Goal: Task Accomplishment & Management: Manage account settings

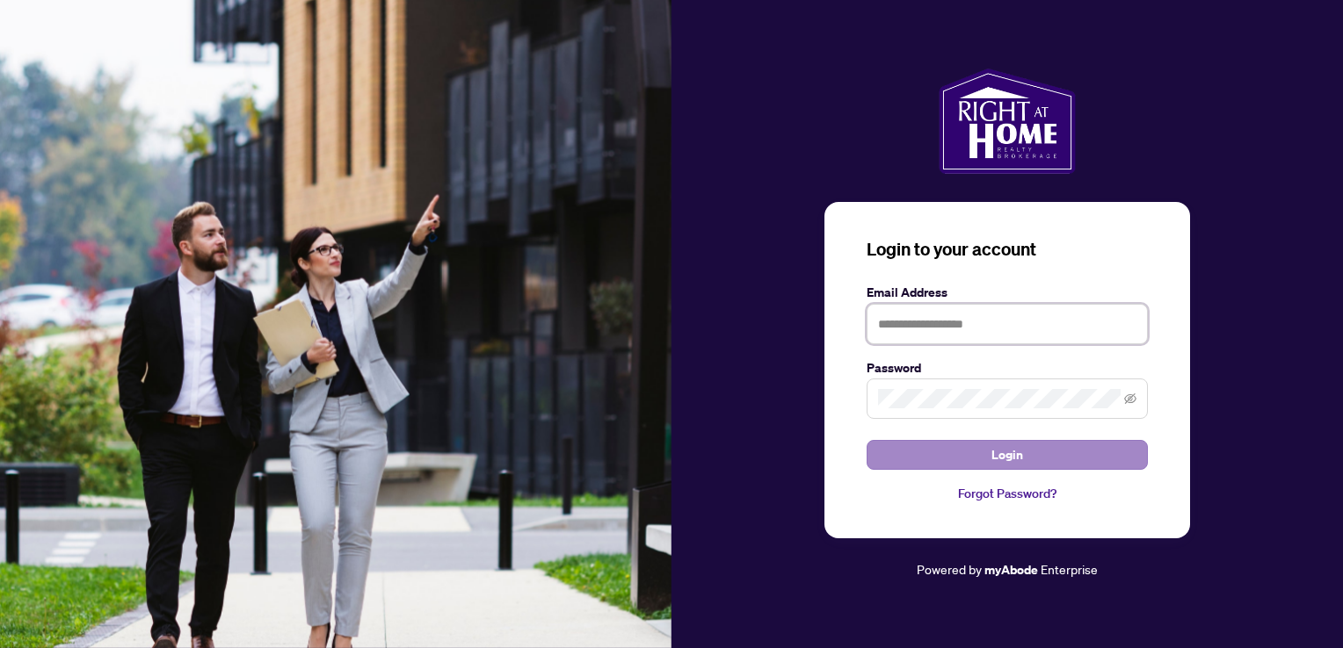
type input "**********"
click at [938, 455] on button "Login" at bounding box center [1006, 455] width 281 height 30
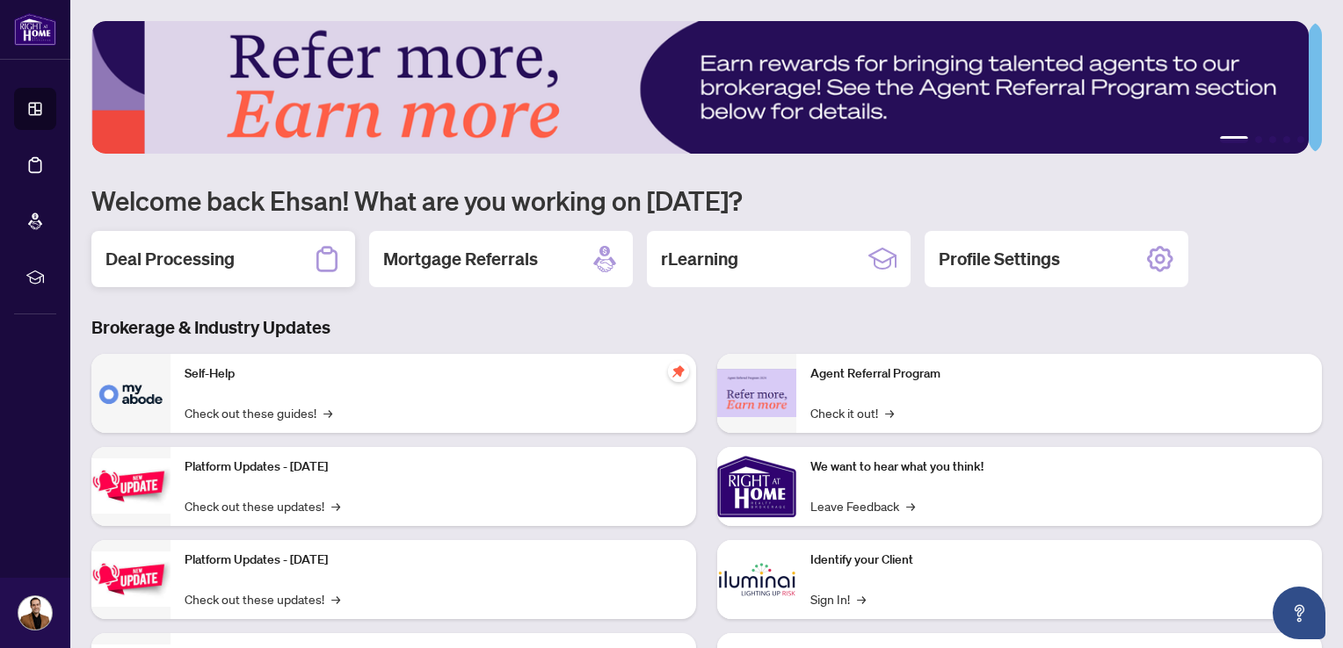
click at [233, 262] on h2 "Deal Processing" at bounding box center [169, 259] width 129 height 25
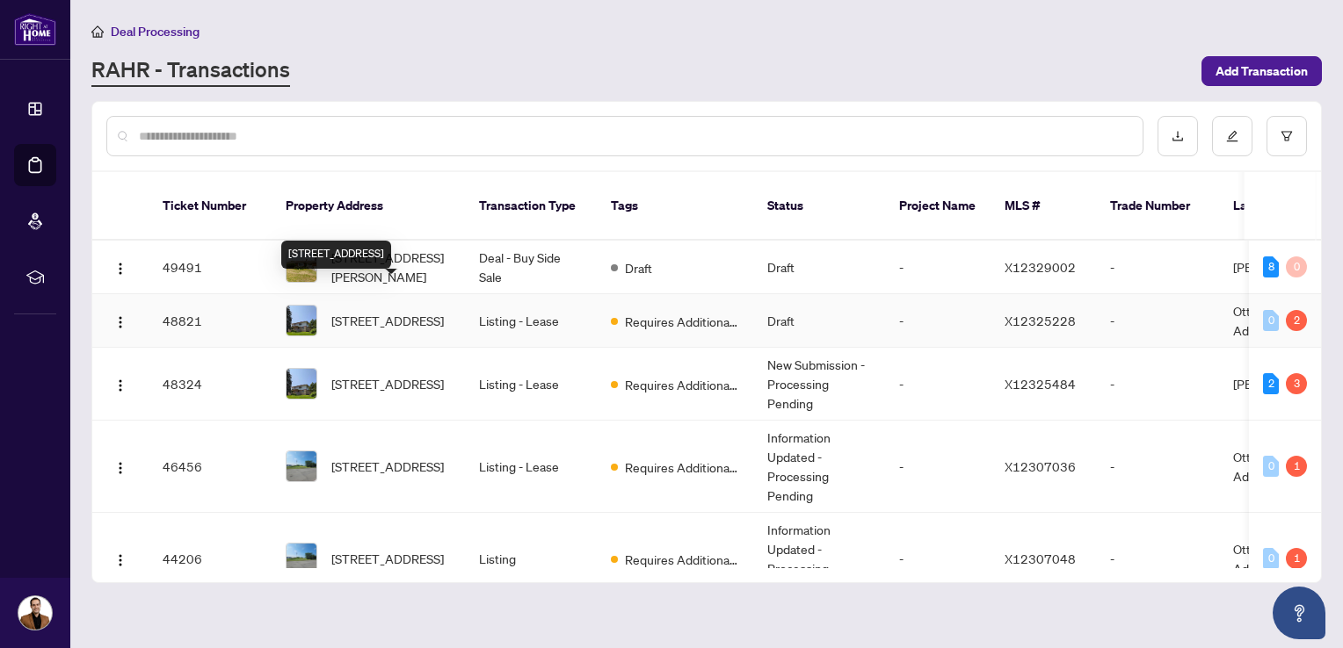
click at [417, 311] on span "[STREET_ADDRESS]" at bounding box center [387, 320] width 112 height 19
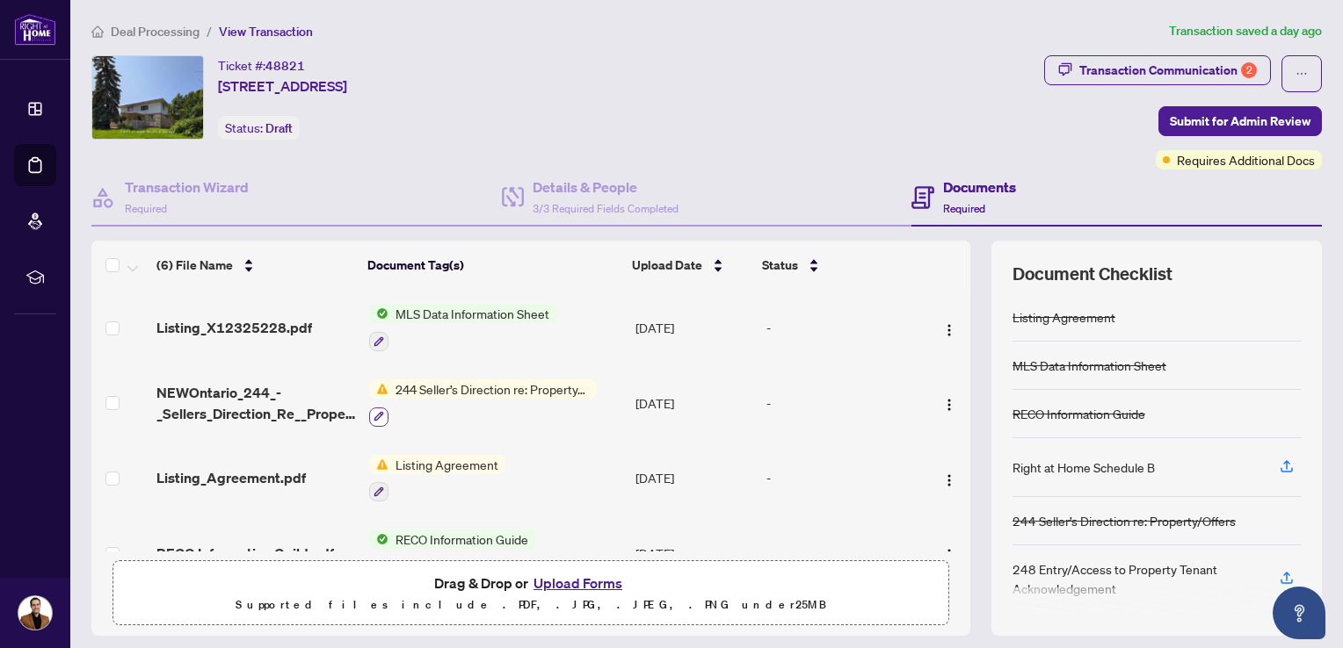
click at [376, 417] on icon "button" at bounding box center [378, 416] width 11 height 11
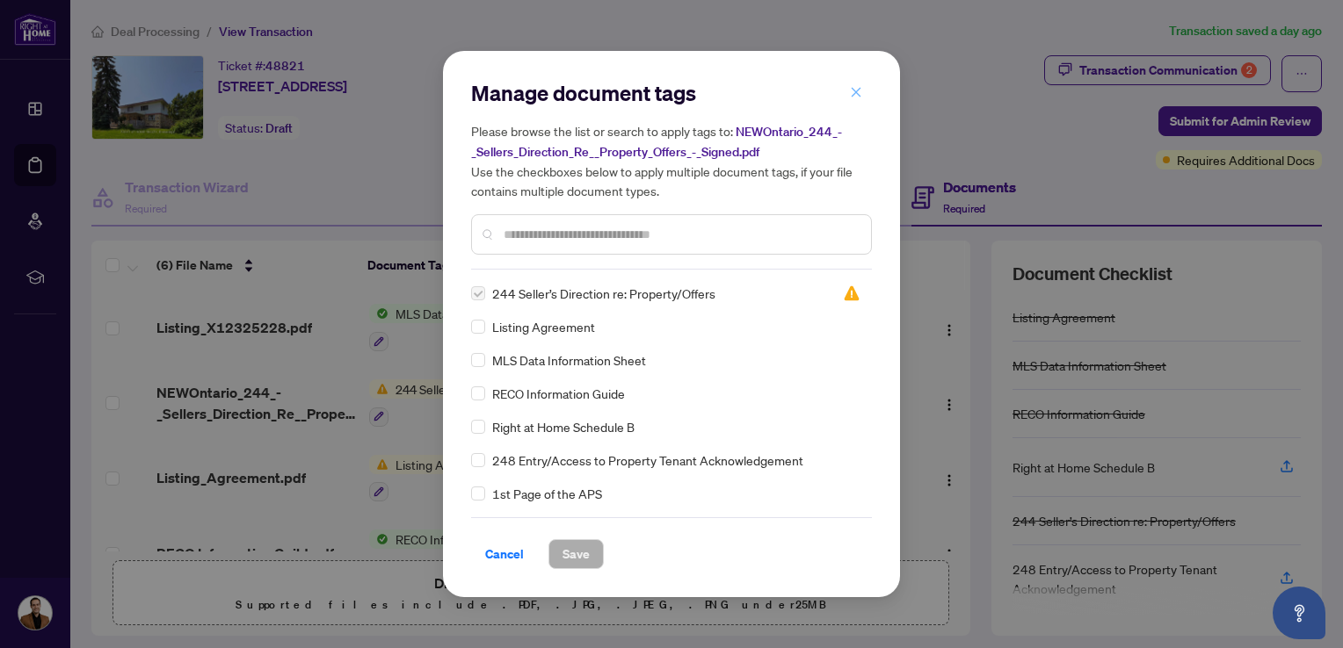
click at [851, 91] on icon "close" at bounding box center [856, 92] width 12 height 12
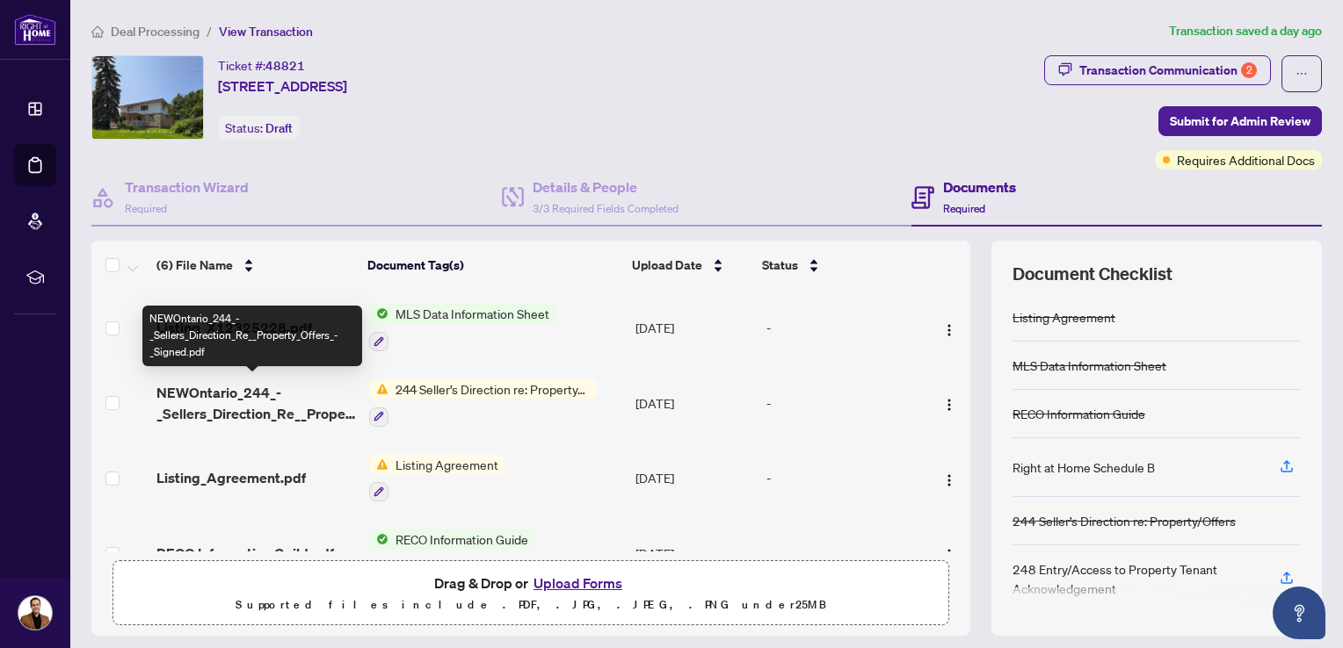
click at [225, 397] on span "NEWOntario_244_-_Sellers_Direction_Re__Property_Offers_-_Signed.pdf" at bounding box center [255, 403] width 199 height 42
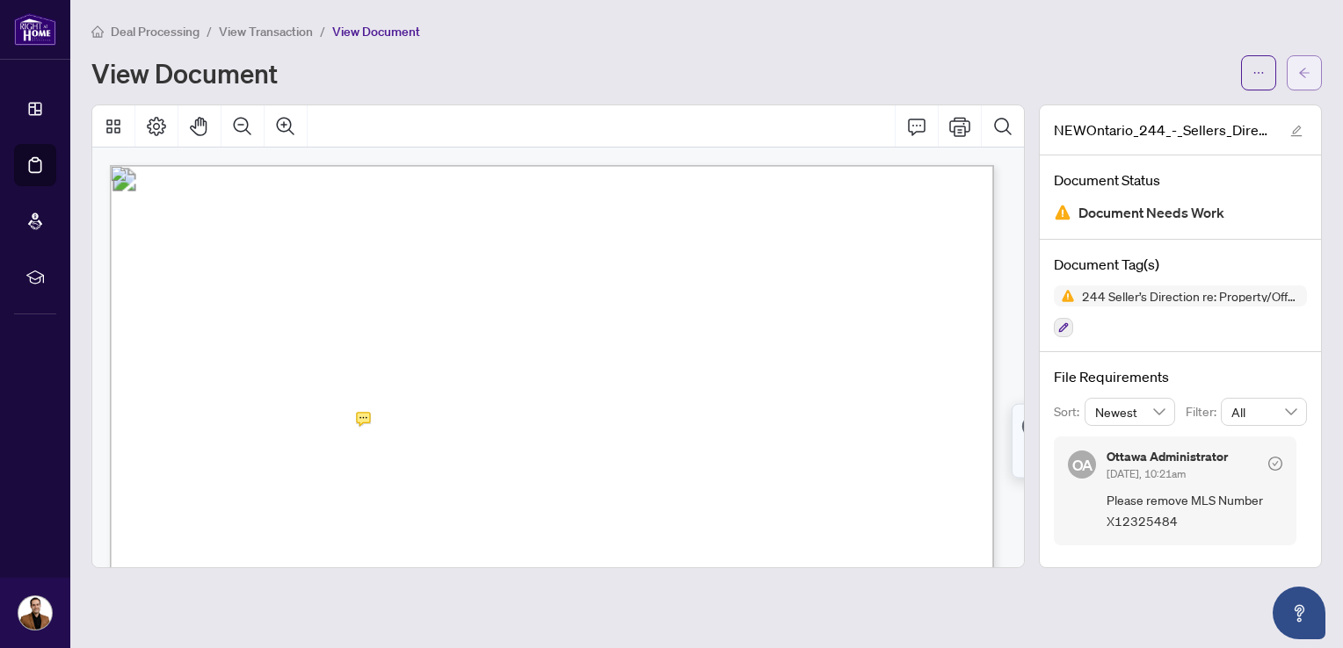
click at [1313, 66] on button "button" at bounding box center [1303, 72] width 35 height 35
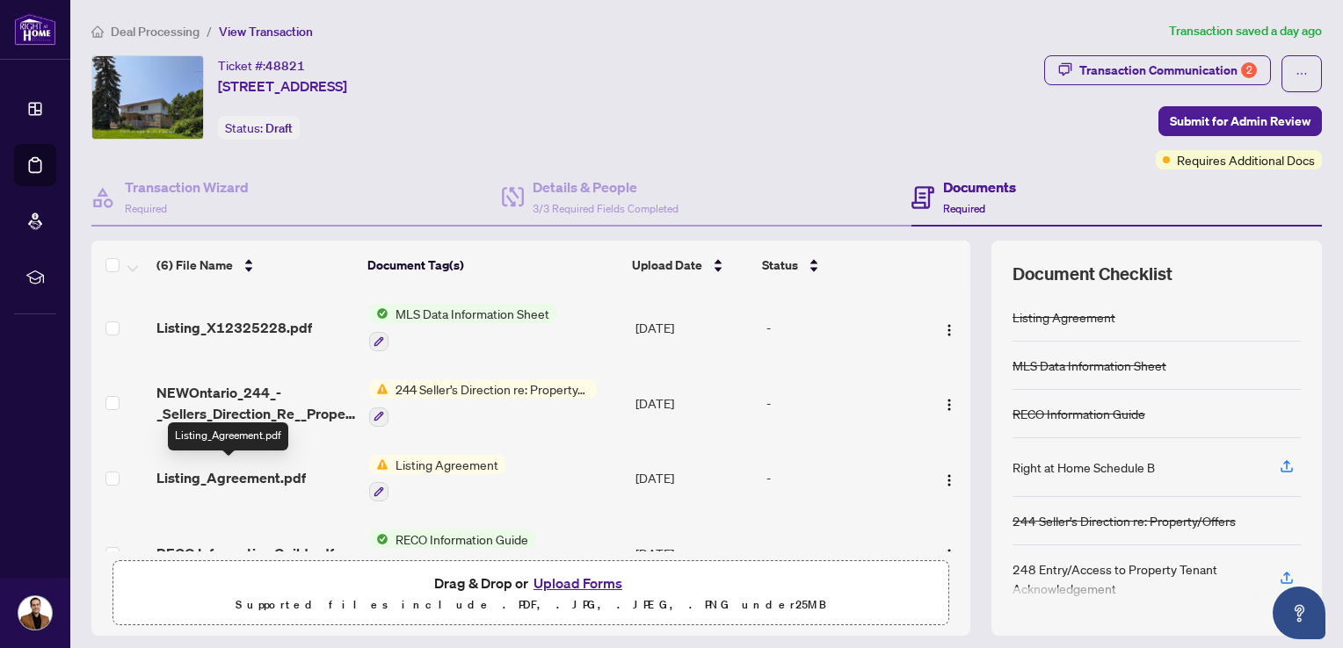
click at [242, 480] on span "Listing_Agreement.pdf" at bounding box center [230, 477] width 149 height 21
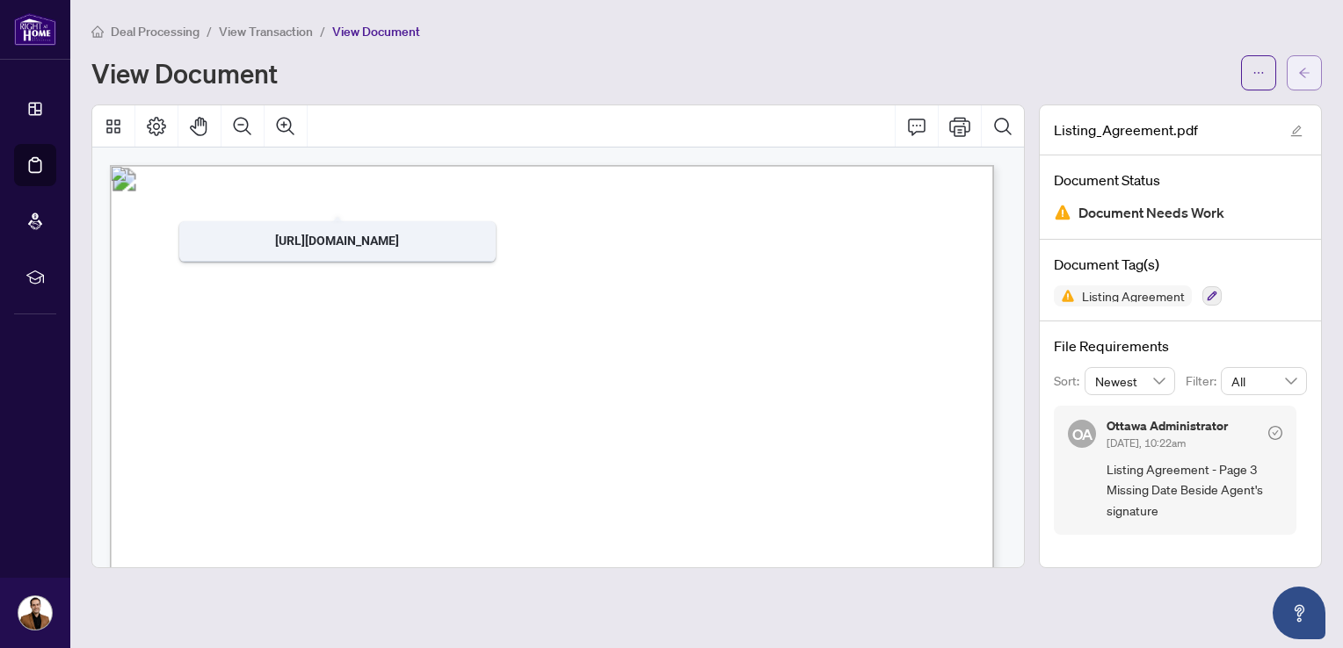
click at [1315, 76] on button "button" at bounding box center [1303, 72] width 35 height 35
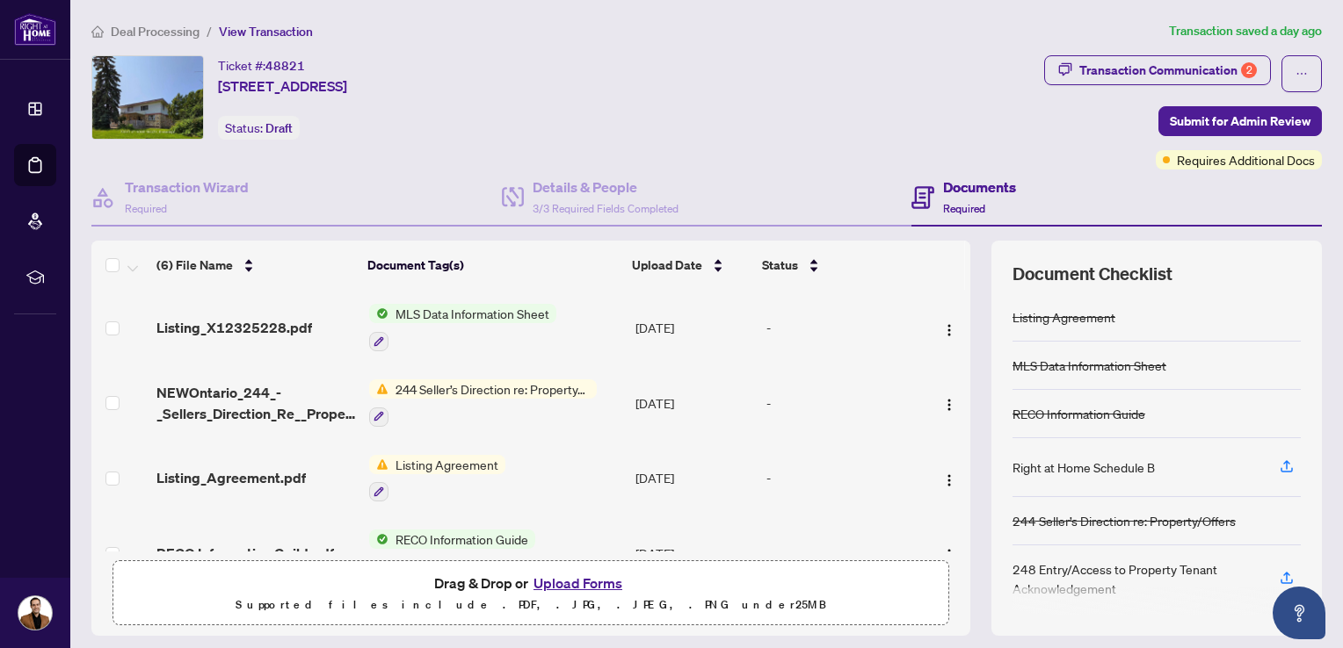
click at [149, 29] on span "Deal Processing" at bounding box center [155, 32] width 89 height 16
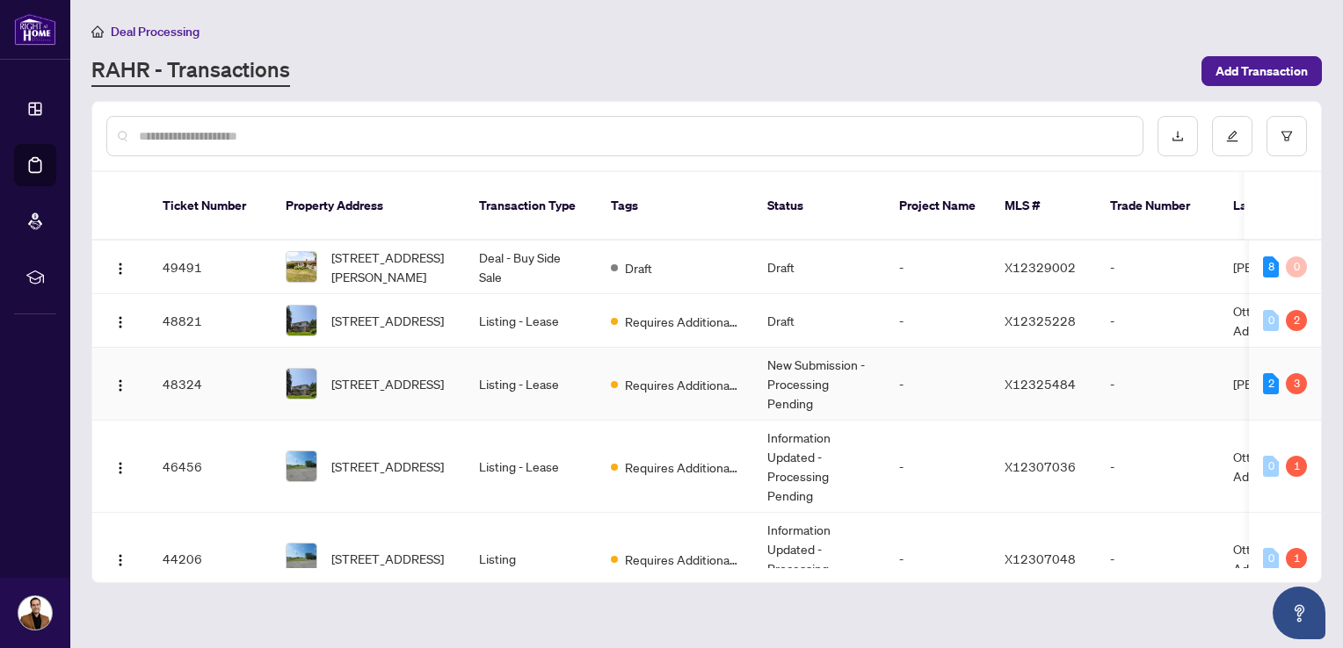
click at [556, 384] on td "Listing - Lease" at bounding box center [531, 384] width 132 height 73
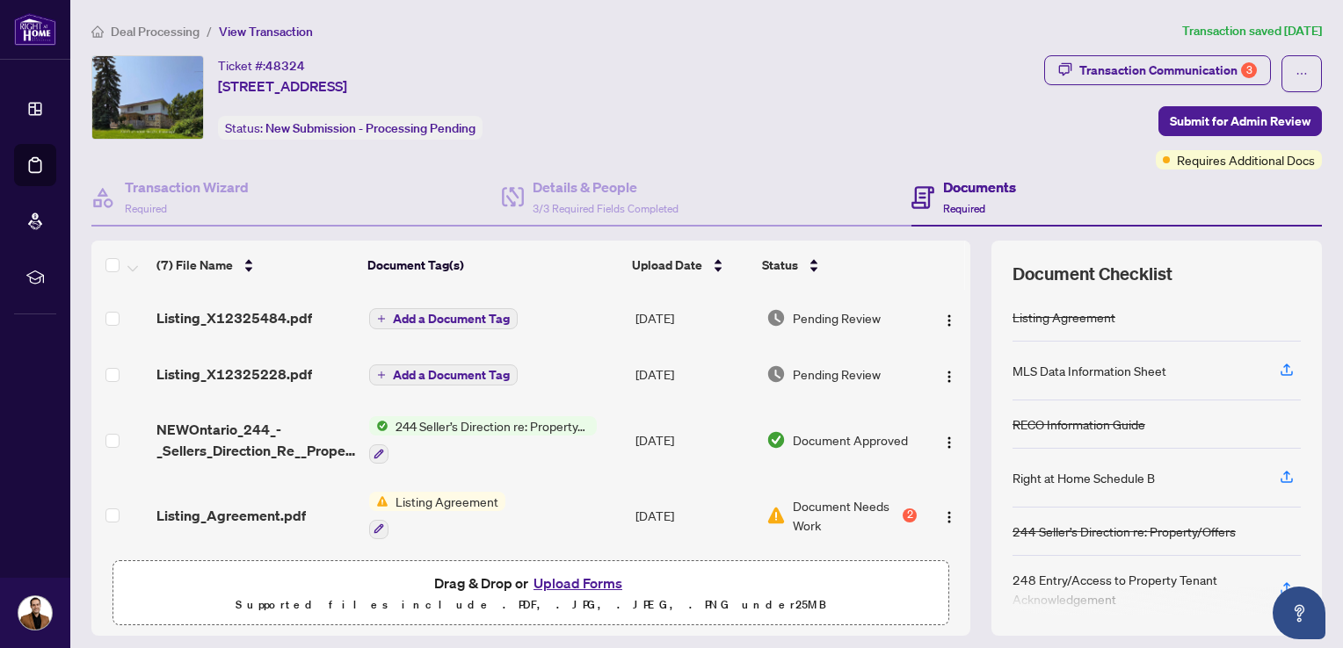
click at [123, 32] on span "Deal Processing" at bounding box center [155, 32] width 89 height 16
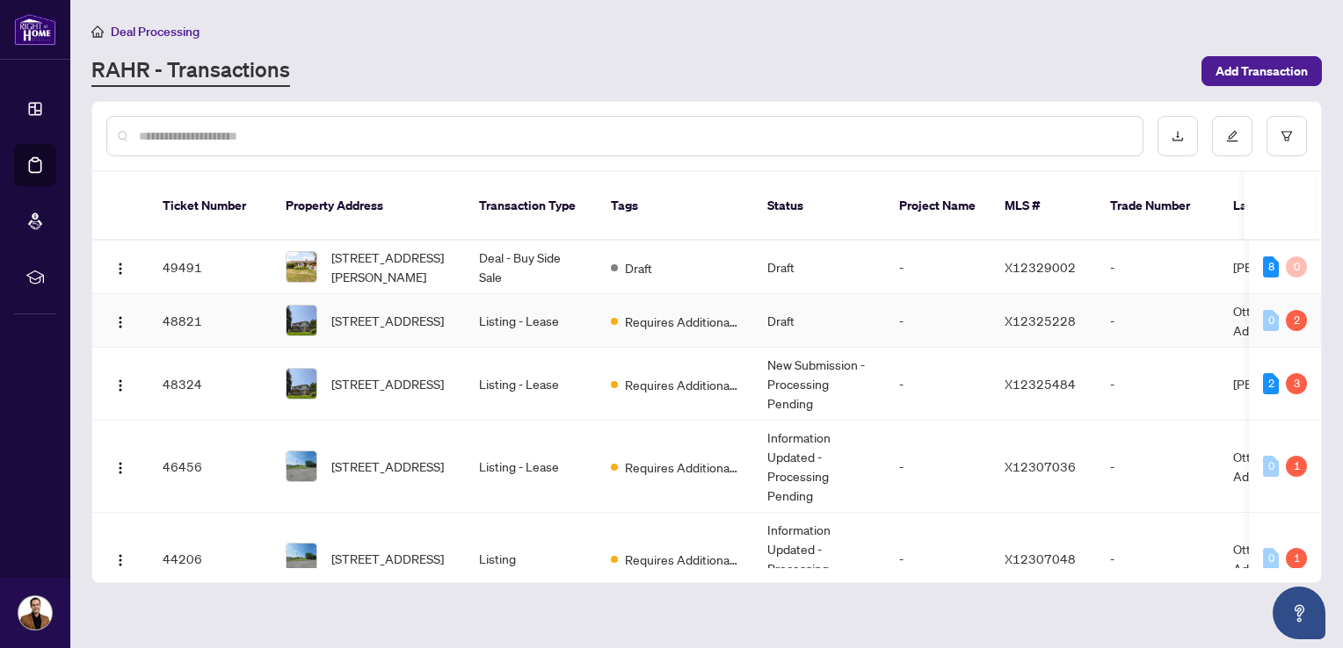
click at [462, 301] on td "[STREET_ADDRESS]" at bounding box center [368, 321] width 193 height 54
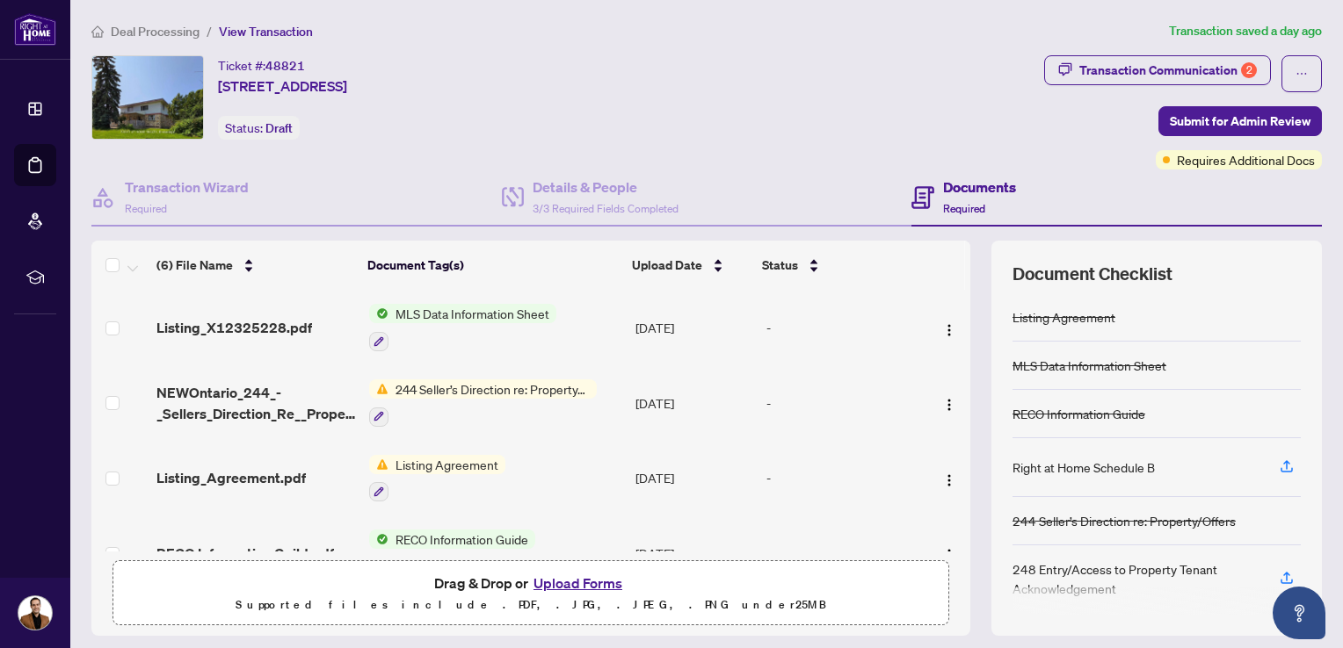
click at [434, 464] on span "Listing Agreement" at bounding box center [446, 464] width 117 height 19
click at [250, 478] on span "Listing_Agreement.pdf" at bounding box center [230, 477] width 149 height 21
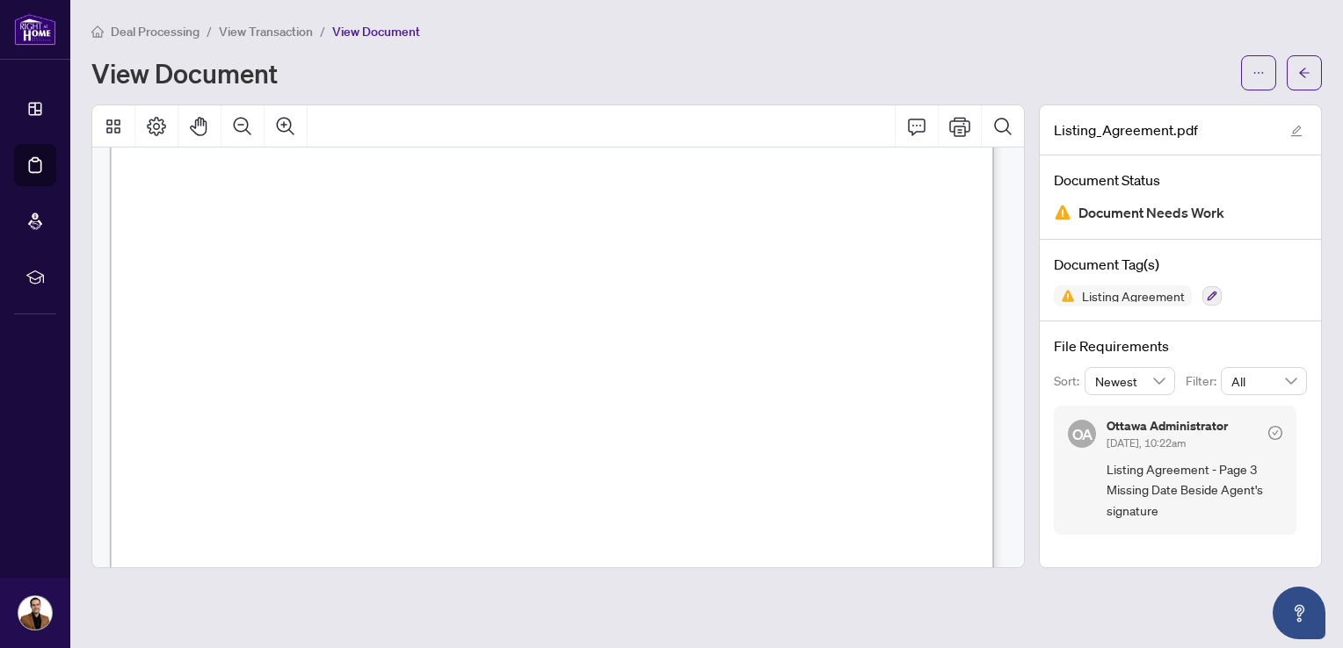
scroll to position [3954, 0]
click at [253, 33] on span "View Transaction" at bounding box center [266, 32] width 94 height 16
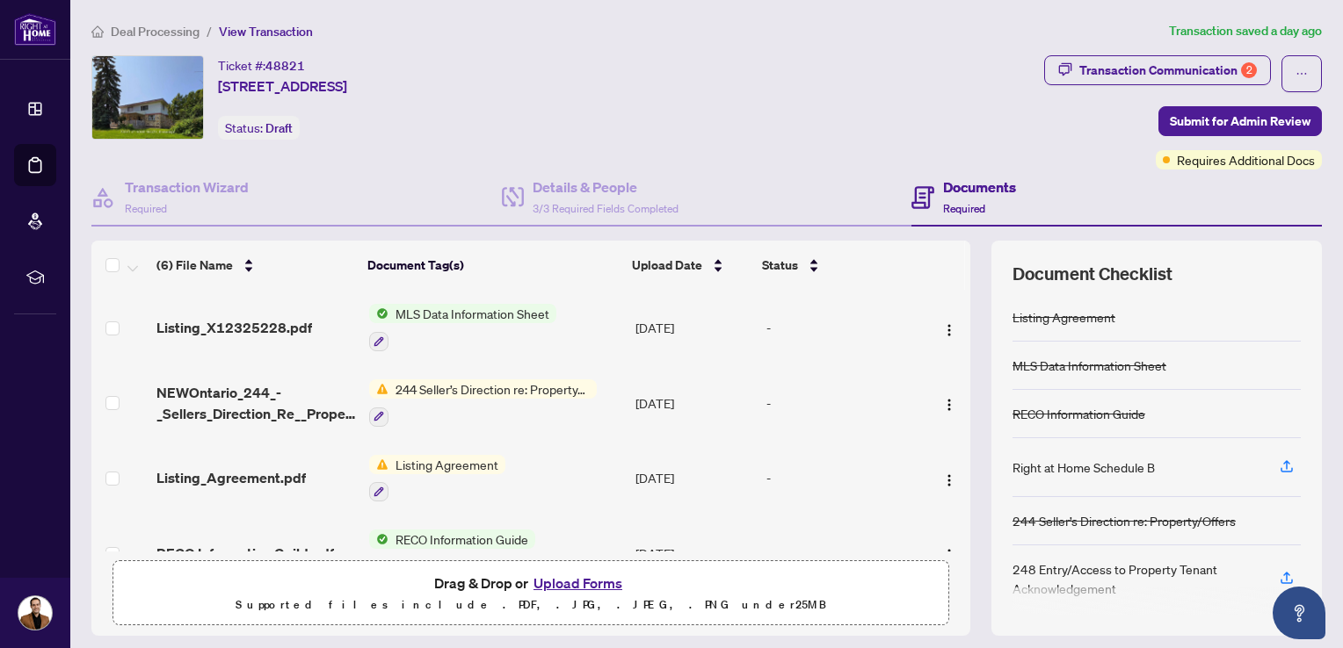
click at [138, 24] on span "Deal Processing" at bounding box center [155, 32] width 89 height 16
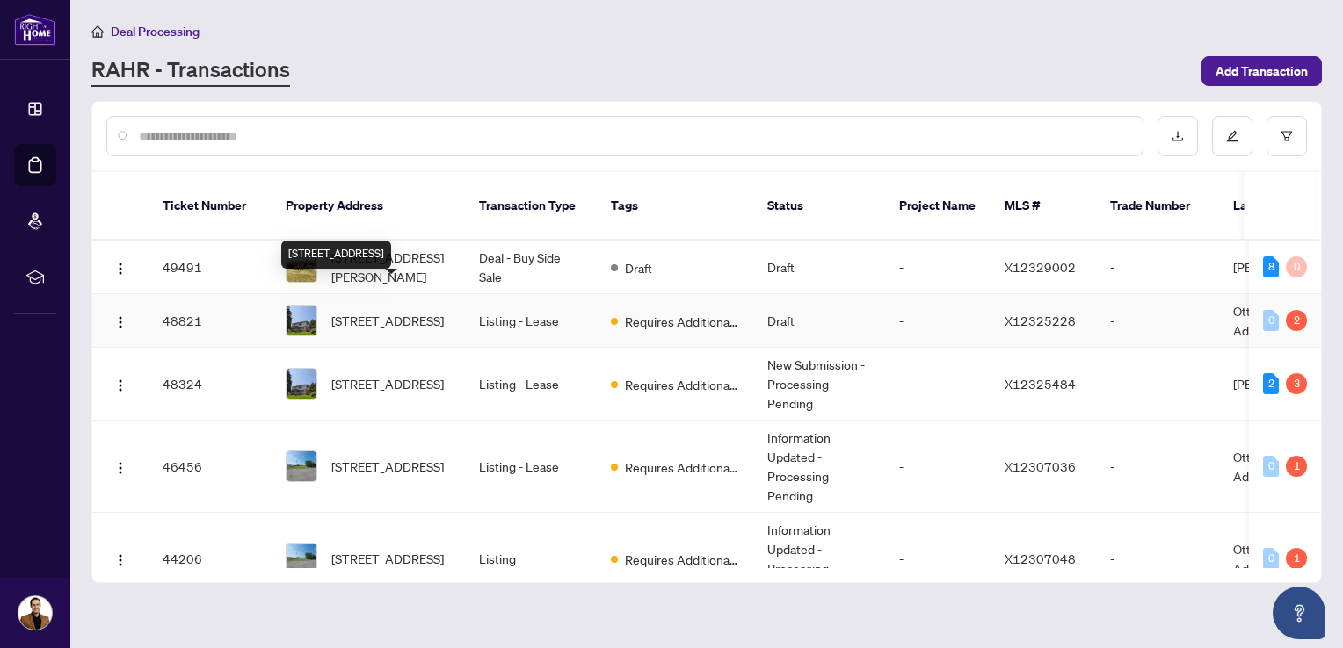
click at [408, 311] on span "[STREET_ADDRESS]" at bounding box center [387, 320] width 112 height 19
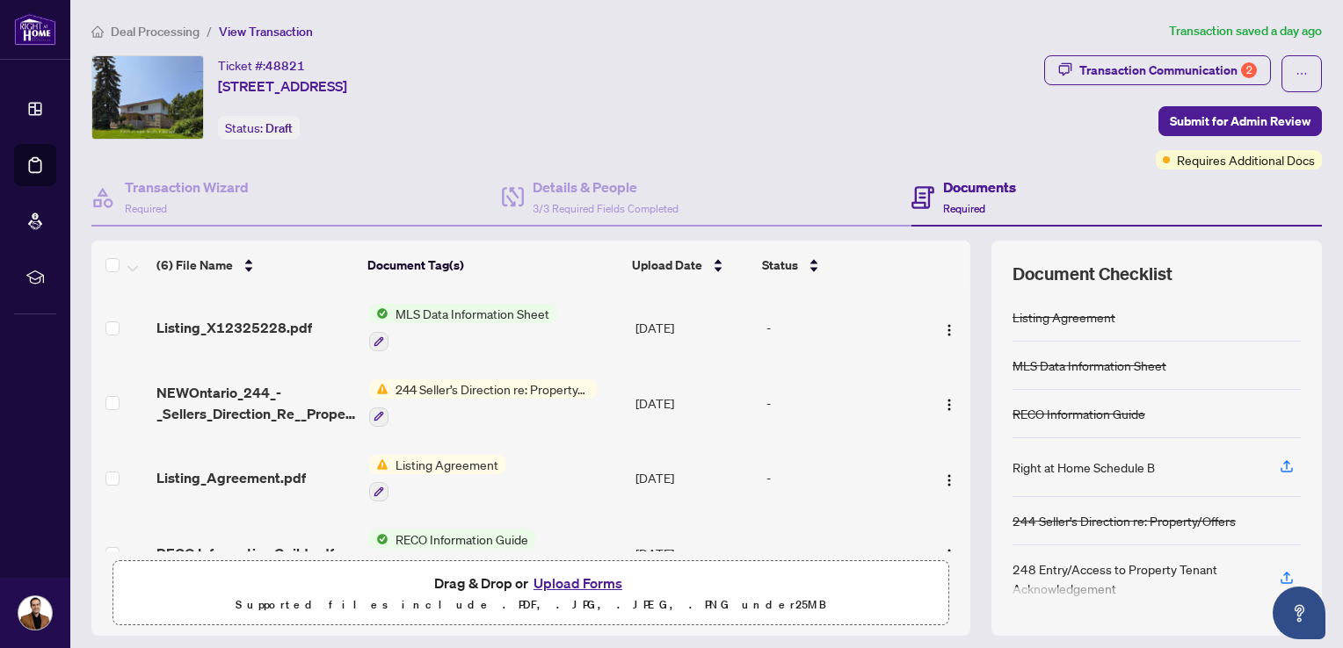
click at [168, 30] on span "Deal Processing" at bounding box center [155, 32] width 89 height 16
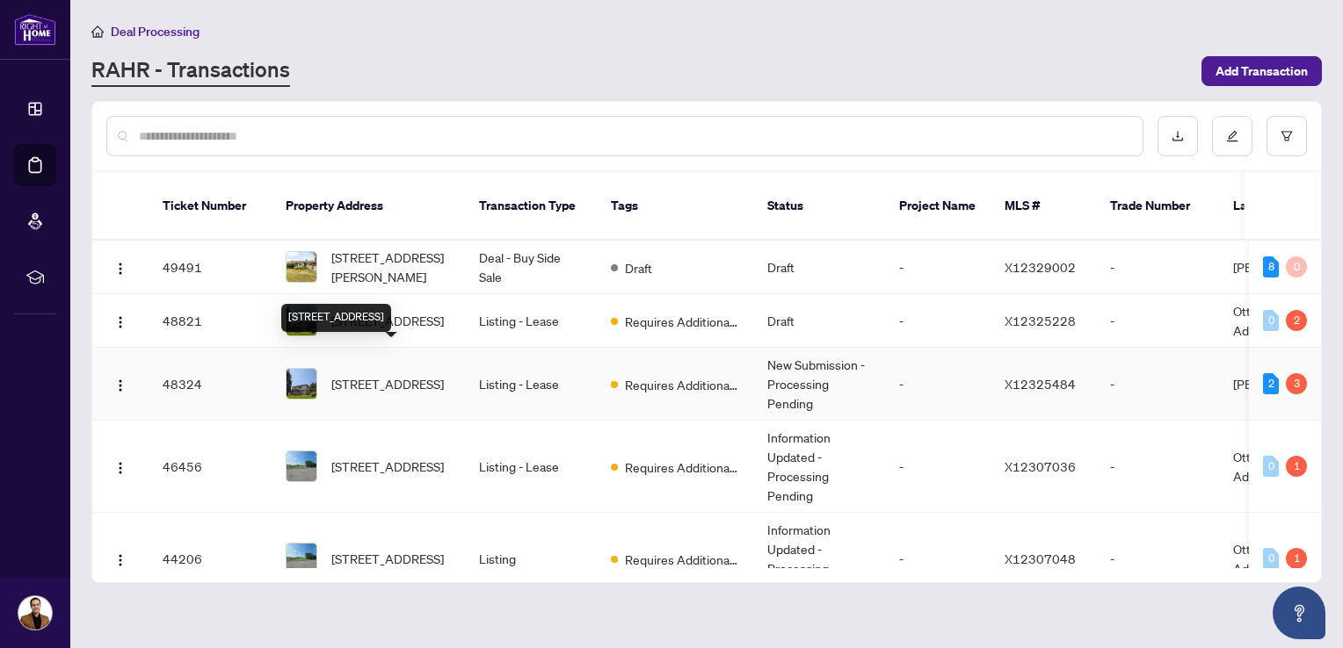
click at [373, 374] on span "[STREET_ADDRESS]" at bounding box center [387, 383] width 112 height 19
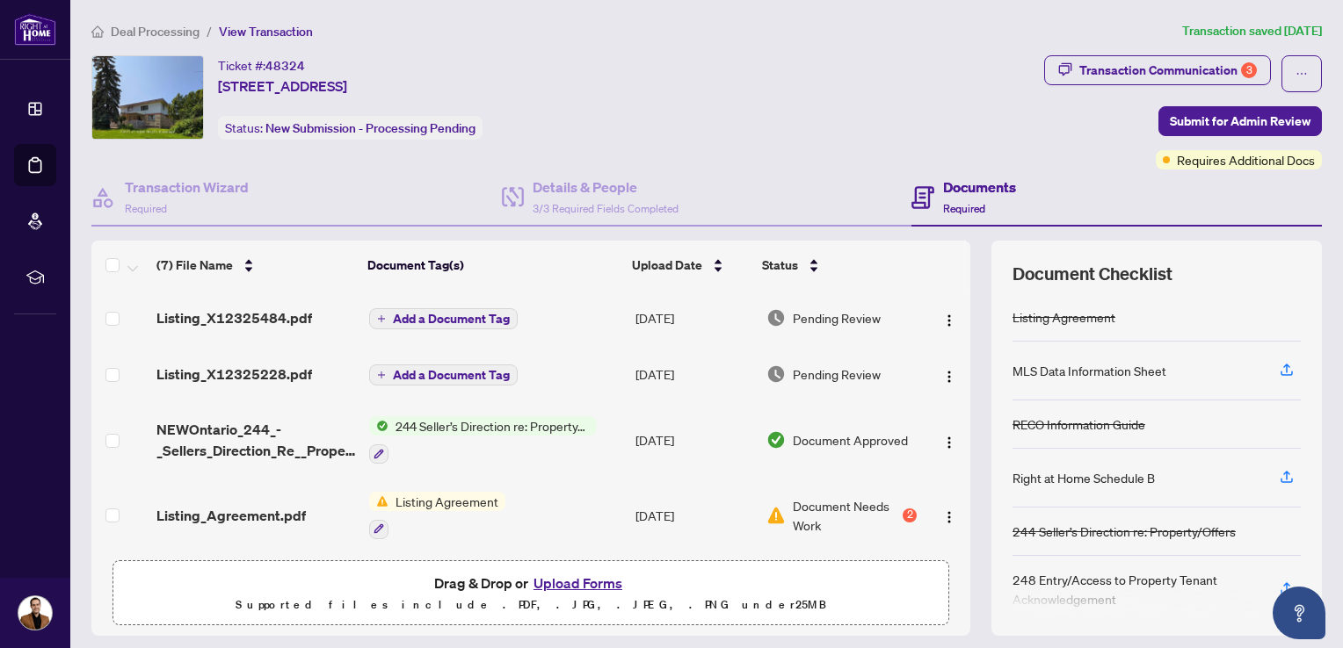
scroll to position [88, 0]
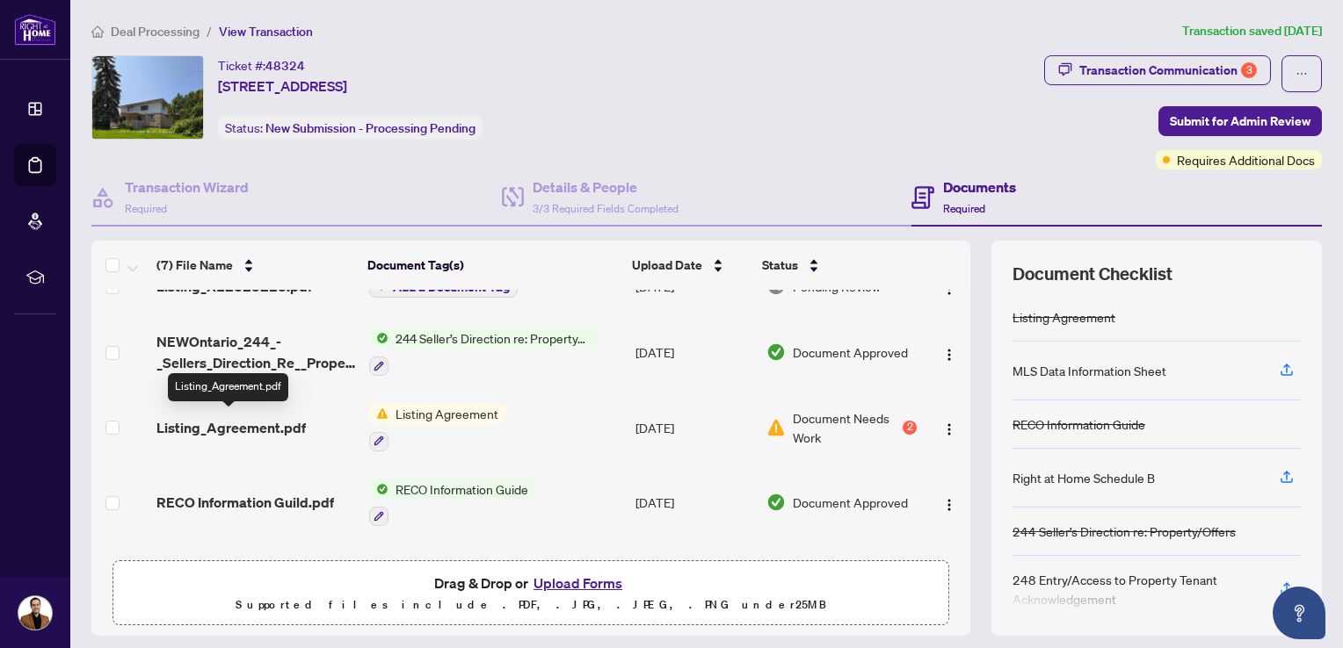
click at [278, 427] on span "Listing_Agreement.pdf" at bounding box center [230, 427] width 149 height 21
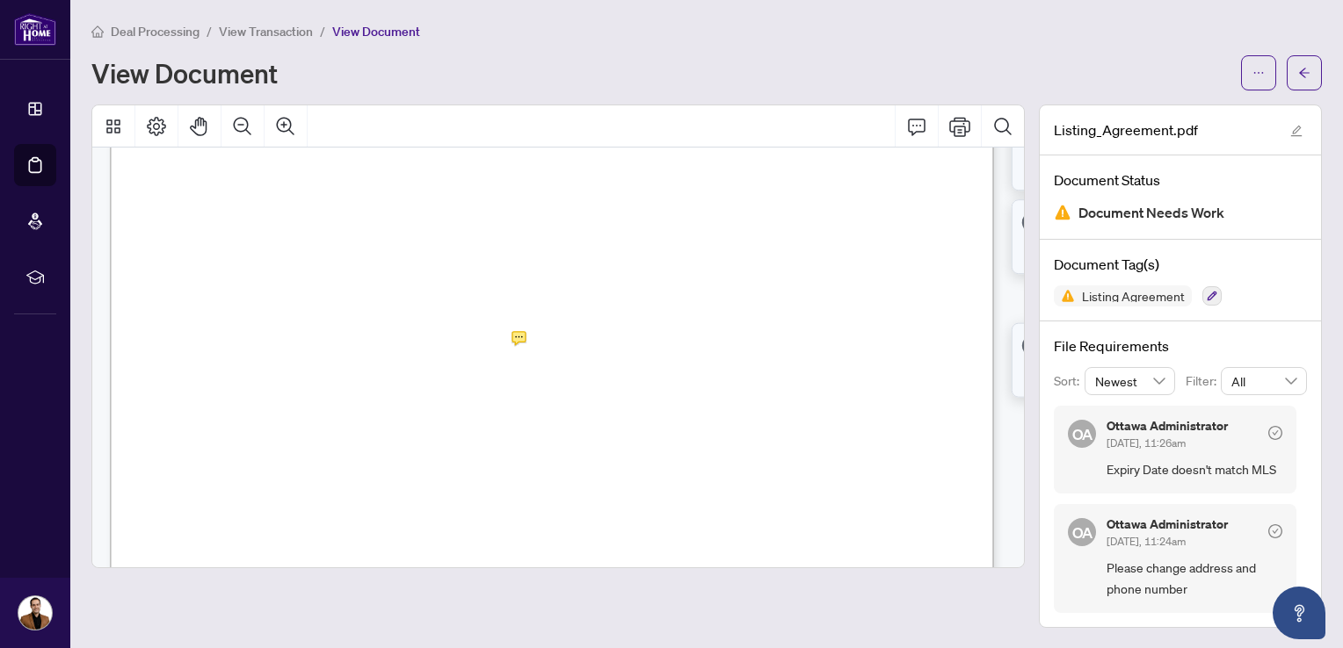
scroll to position [351, 0]
click at [257, 24] on span "View Transaction" at bounding box center [266, 32] width 94 height 16
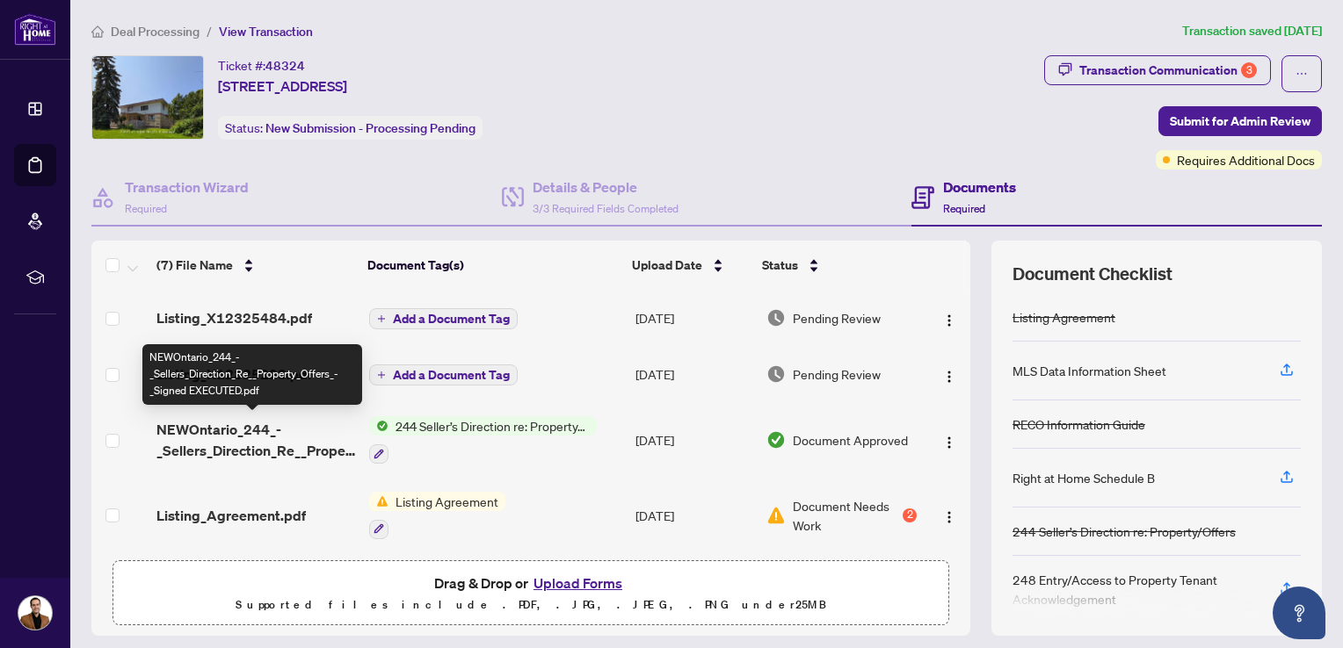
click at [250, 436] on span "NEWOntario_244_-_Sellers_Direction_Re__Property_Offers_-_Signed EXECUTED.pdf" at bounding box center [255, 440] width 199 height 42
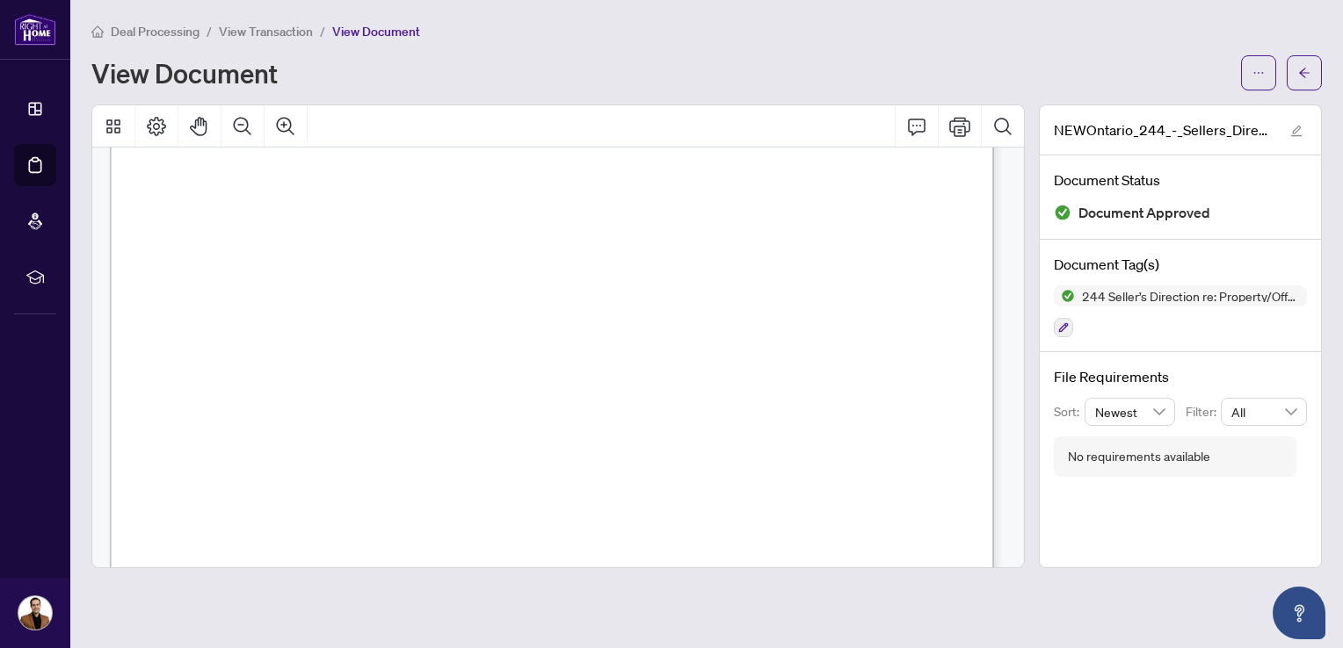
scroll to position [162, 0]
click at [253, 34] on span "View Transaction" at bounding box center [266, 32] width 94 height 16
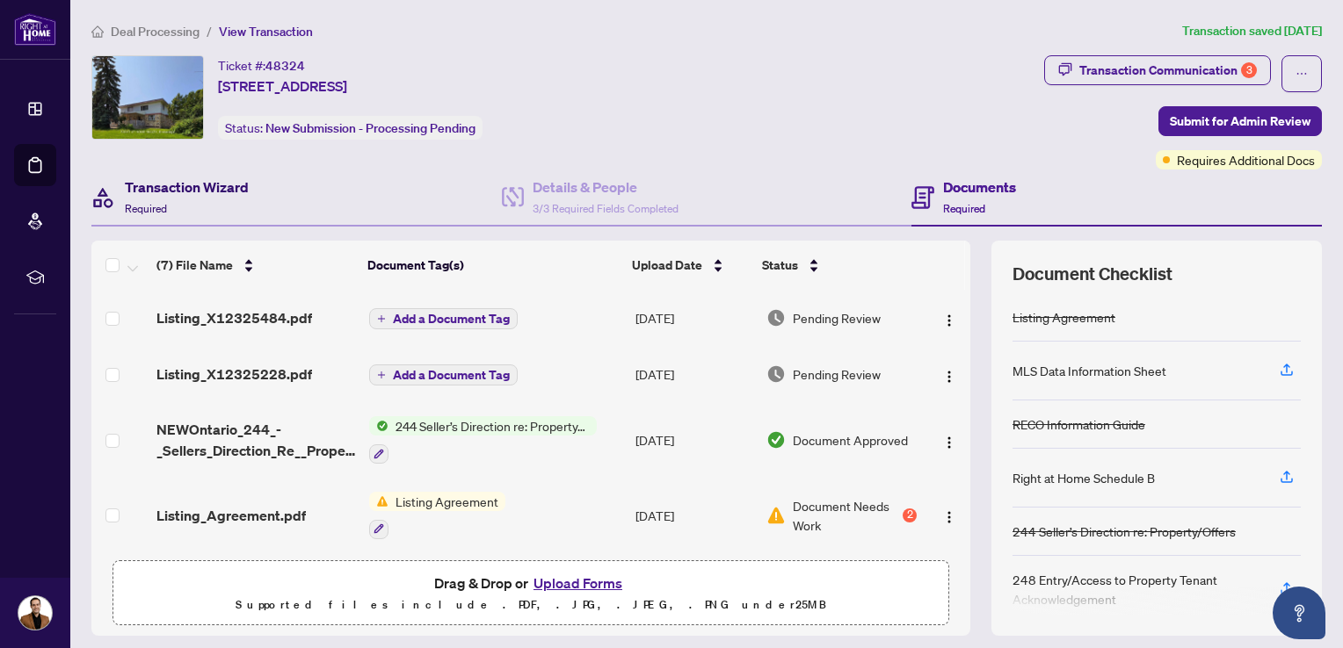
click at [143, 188] on h4 "Transaction Wizard" at bounding box center [187, 187] width 124 height 21
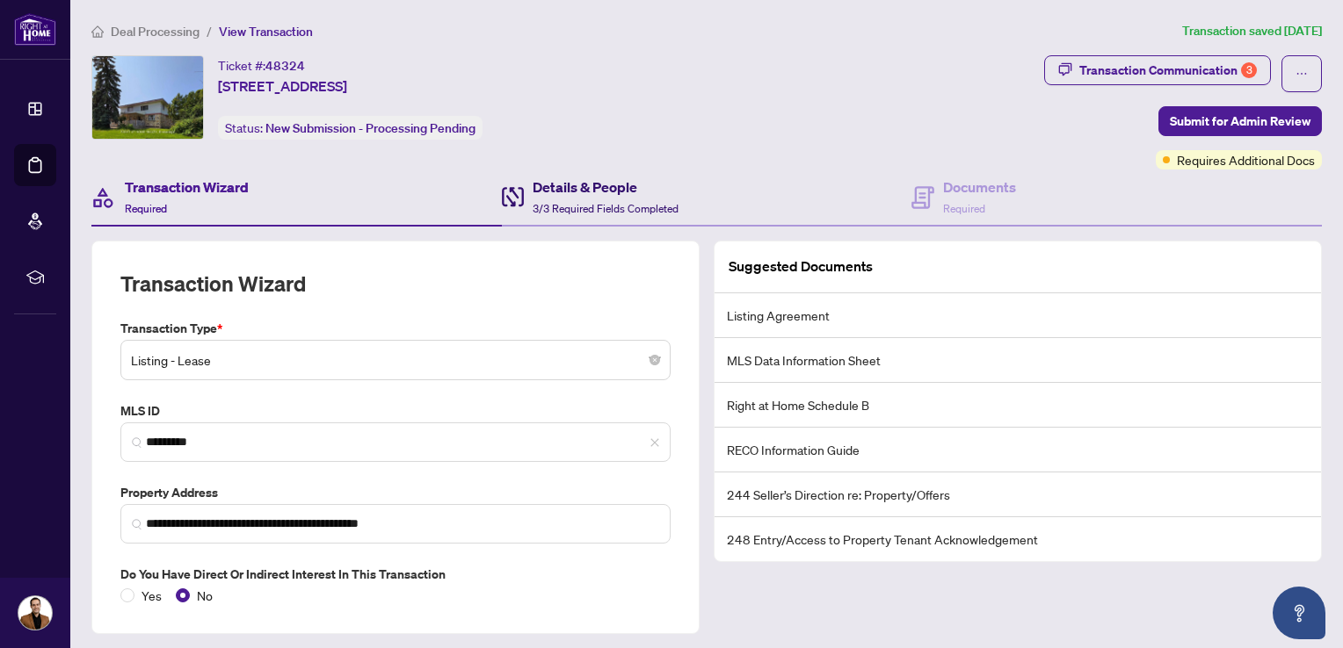
click at [607, 192] on h4 "Details & People" at bounding box center [606, 187] width 146 height 21
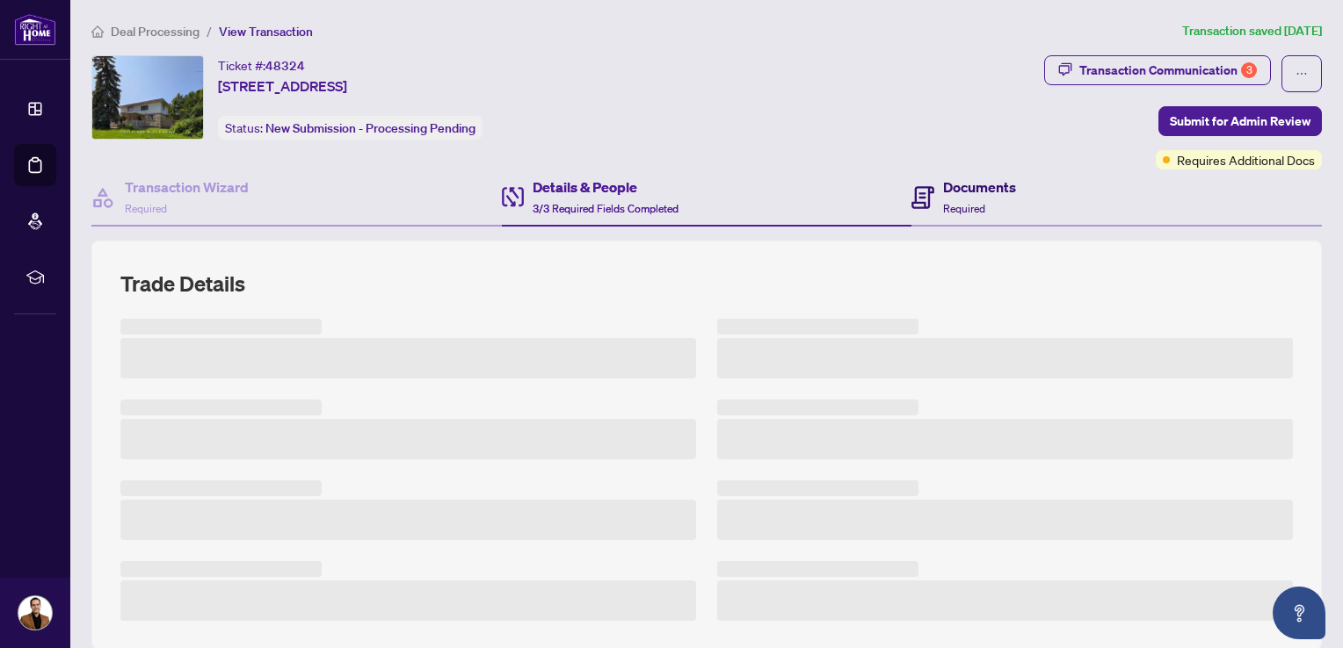
click at [965, 184] on h4 "Documents" at bounding box center [979, 187] width 73 height 21
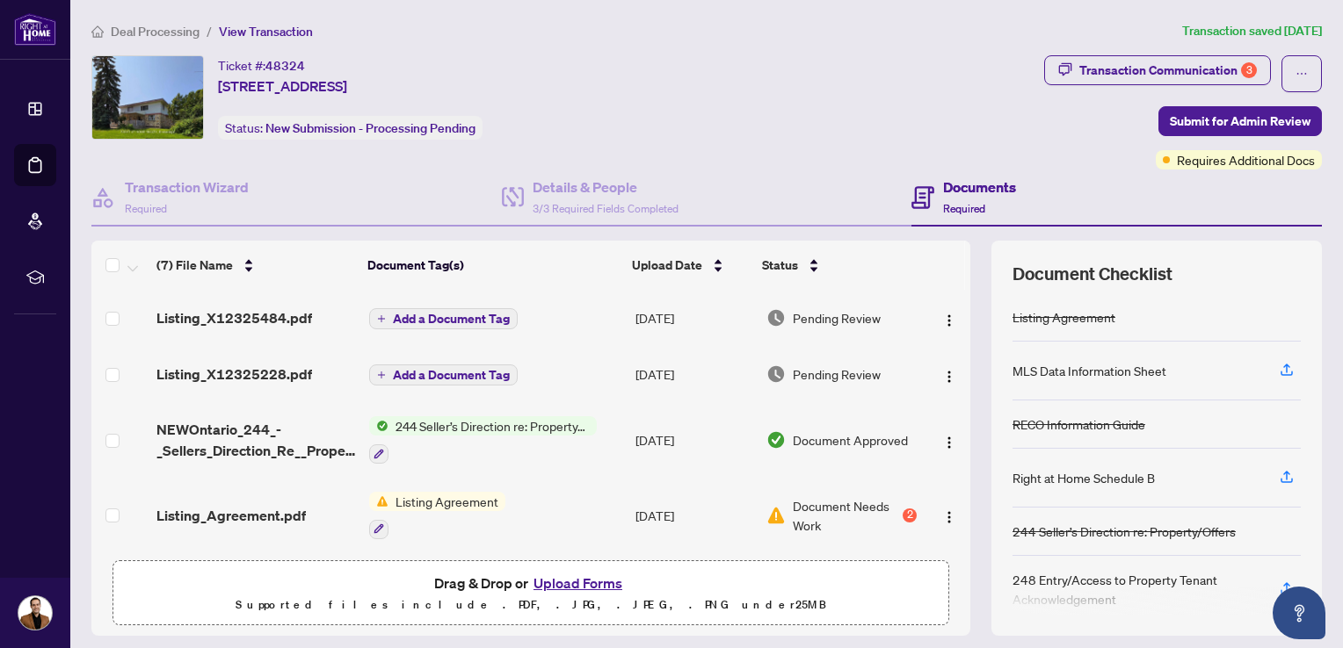
click at [218, 459] on td "NEWOntario_244_-_Sellers_Direction_Re__Property_Offers_-_Signed EXECUTED.pdf" at bounding box center [255, 440] width 213 height 76
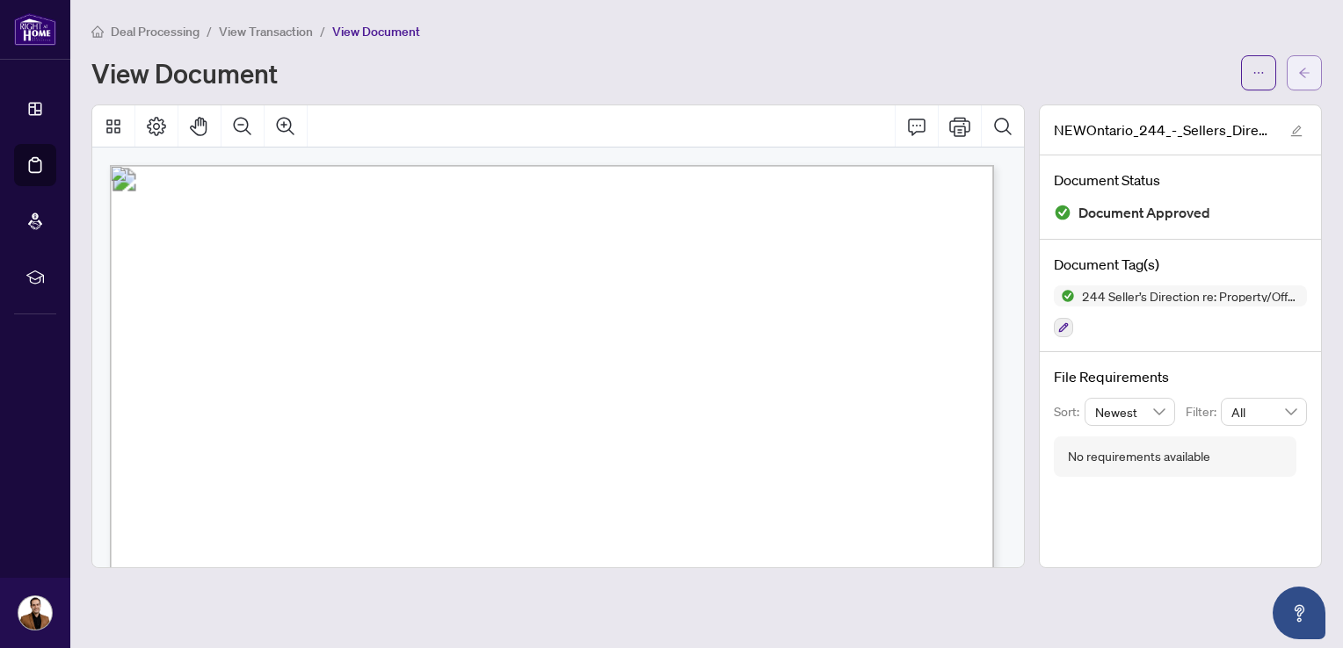
click at [1315, 75] on button "button" at bounding box center [1303, 72] width 35 height 35
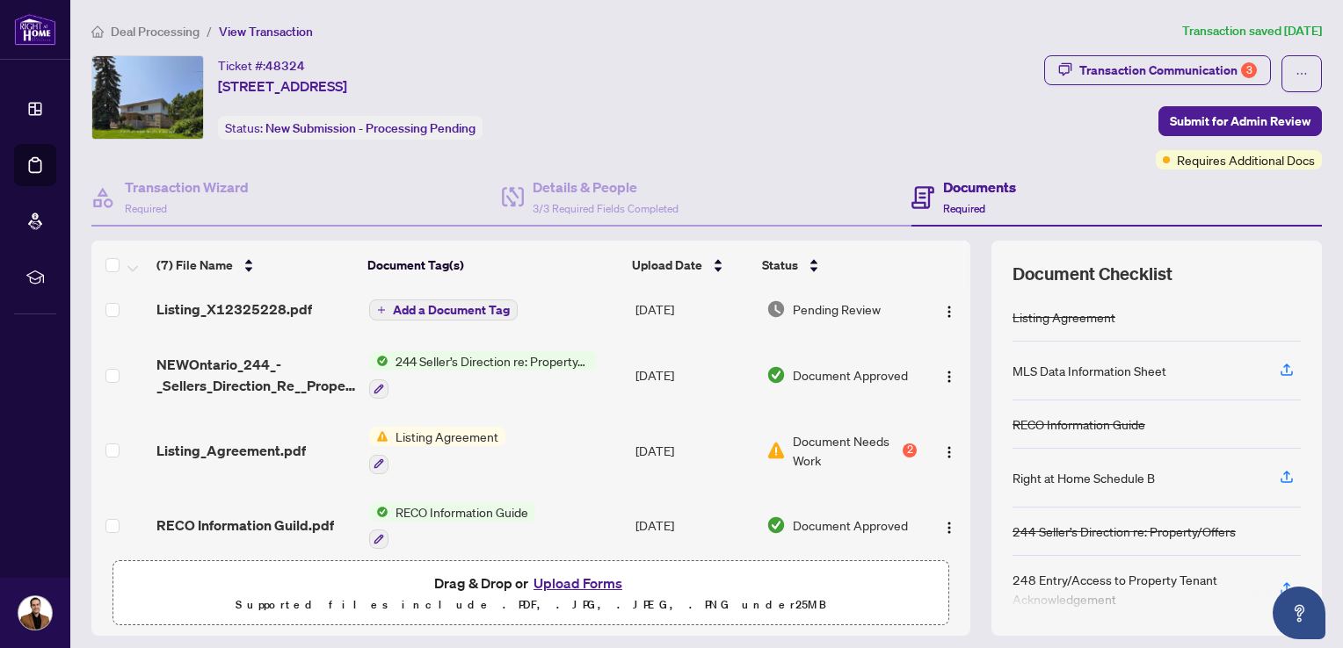
scroll to position [88, 0]
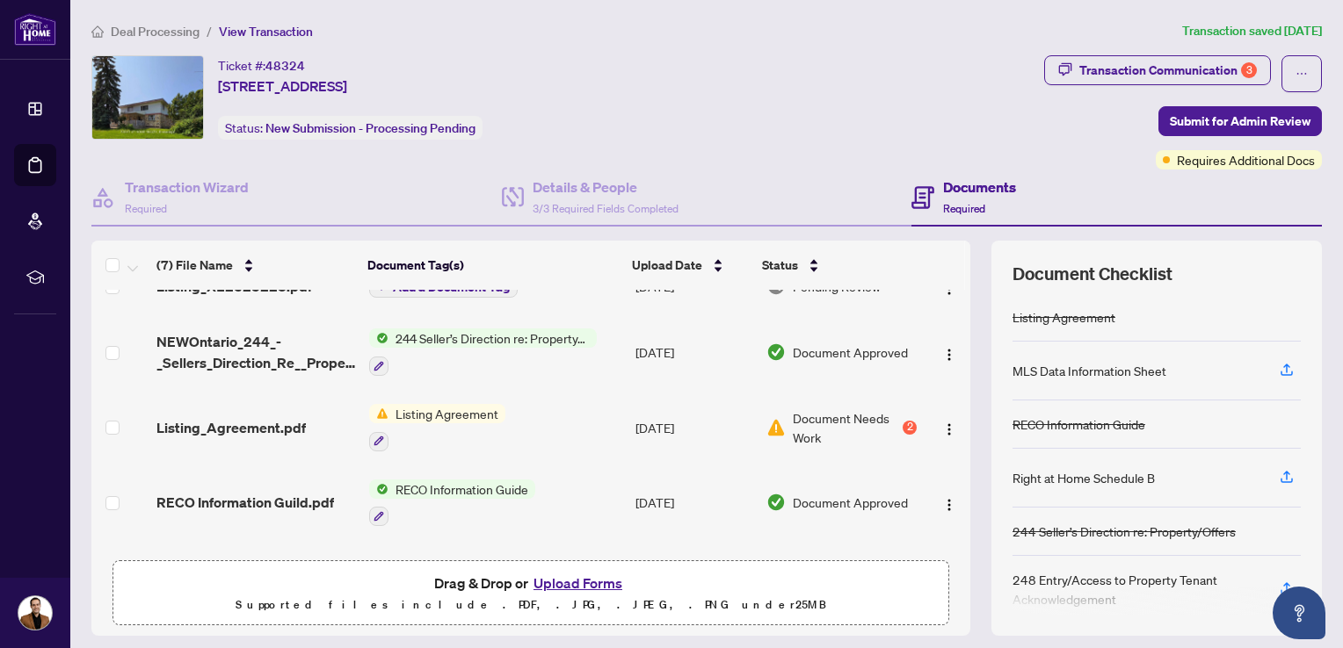
click at [222, 428] on span "Listing_Agreement.pdf" at bounding box center [230, 427] width 149 height 21
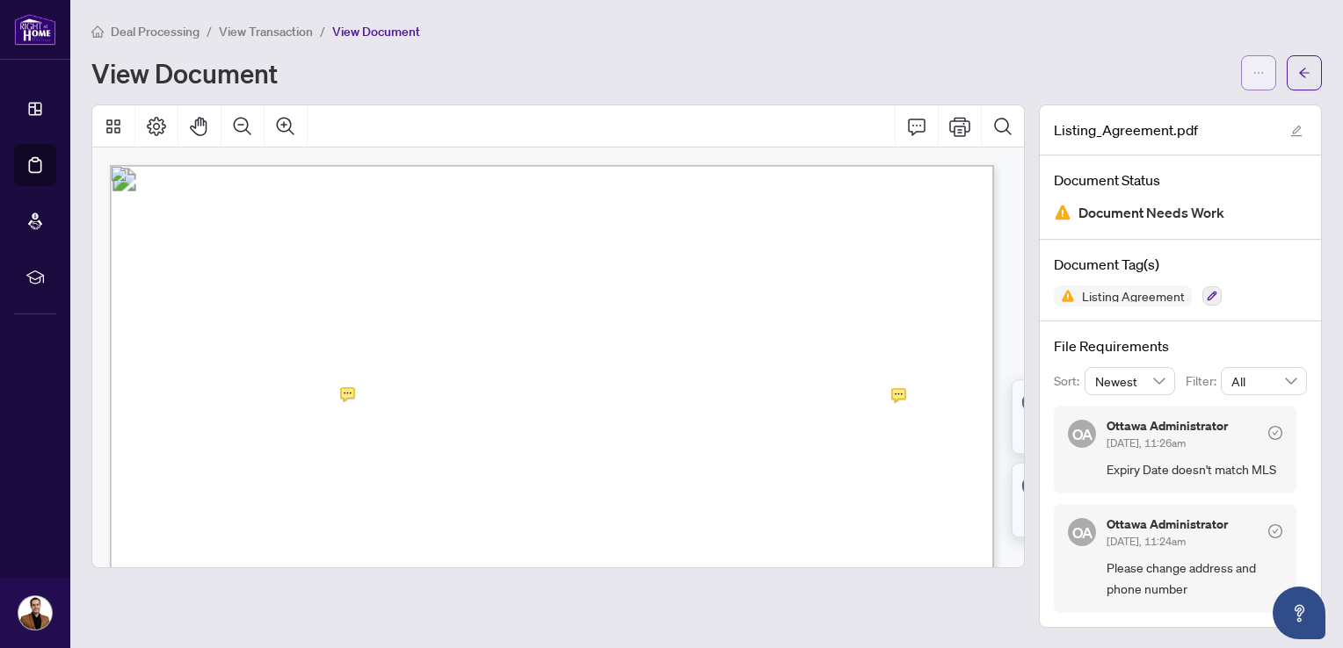
click at [1260, 72] on icon "ellipsis" at bounding box center [1258, 73] width 12 height 12
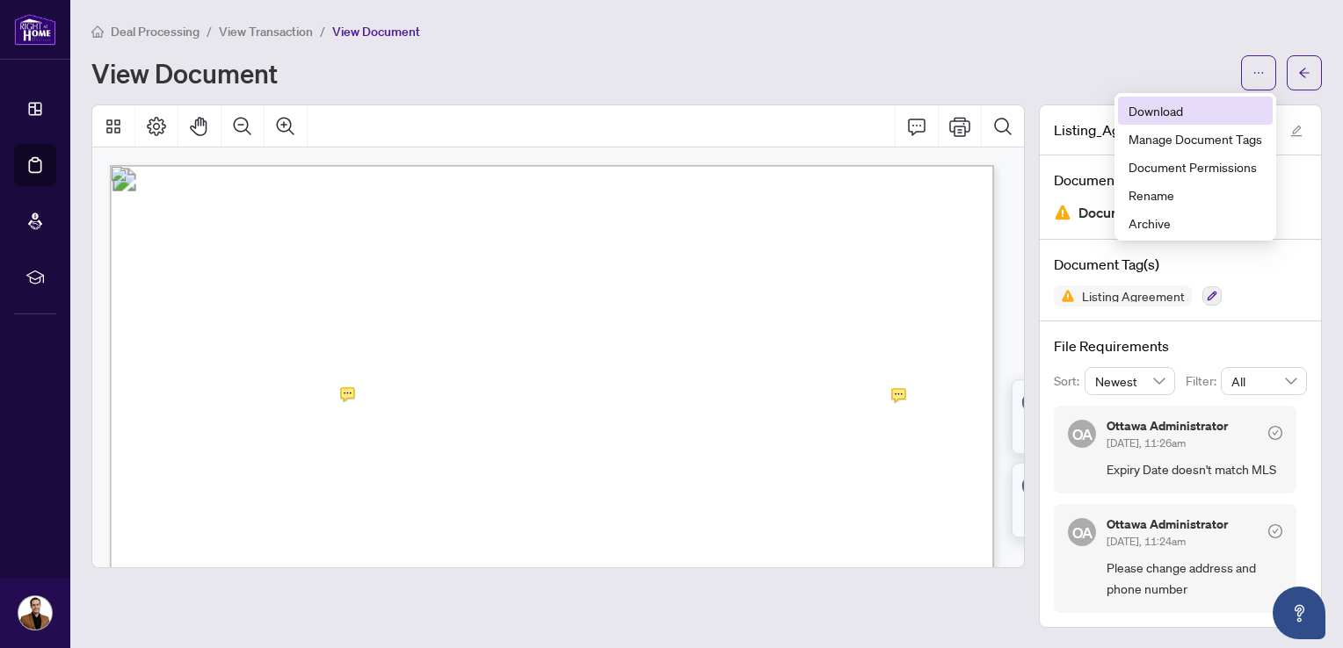
click at [1155, 101] on span "Download" at bounding box center [1195, 110] width 134 height 19
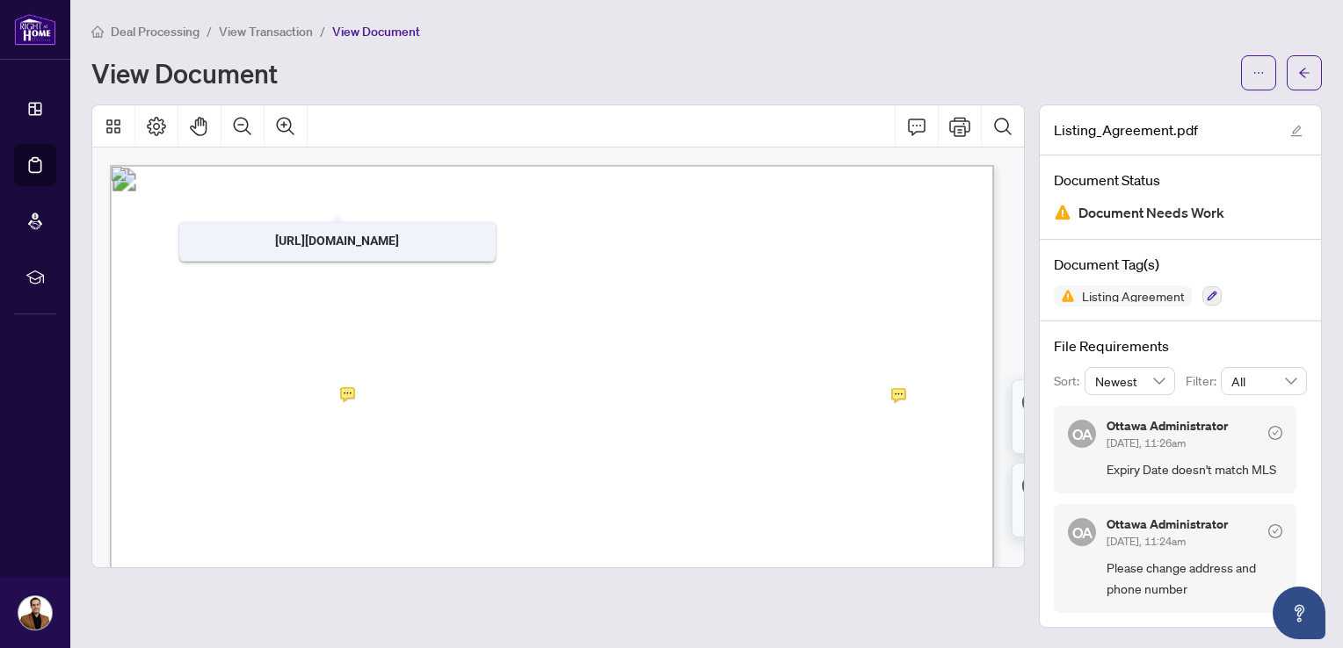
click at [158, 31] on span "Deal Processing" at bounding box center [155, 32] width 89 height 16
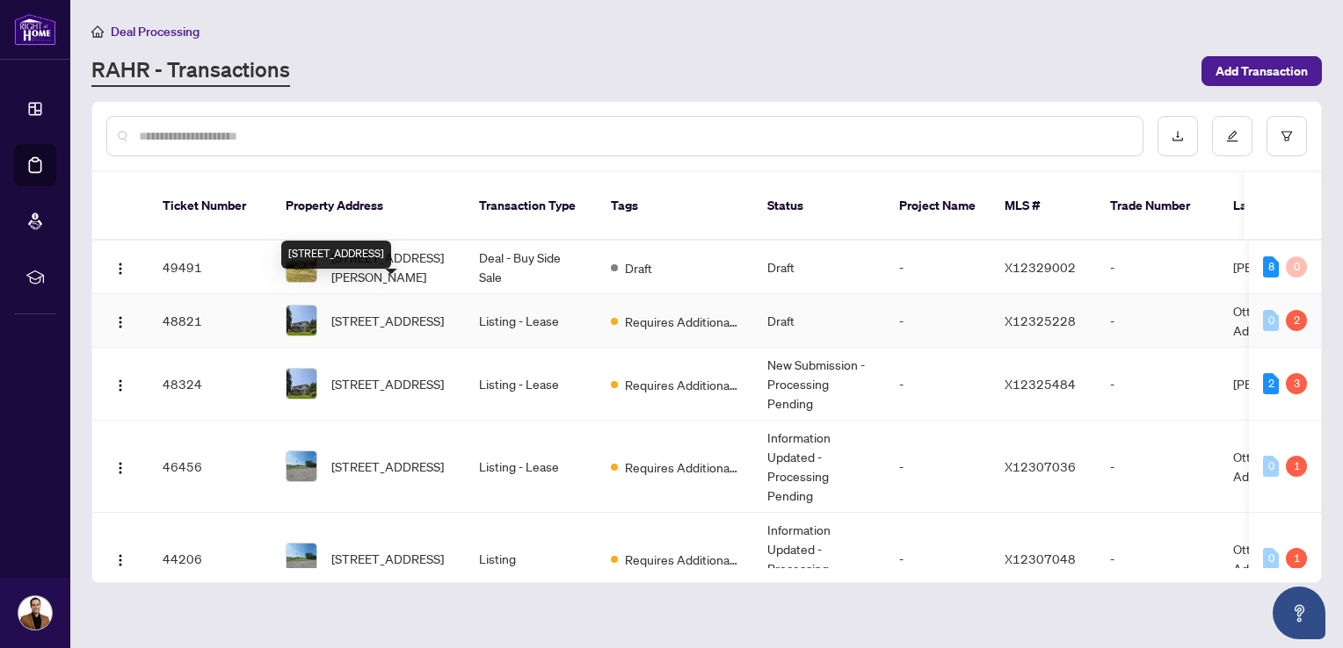
click at [394, 311] on span "[STREET_ADDRESS]" at bounding box center [387, 320] width 112 height 19
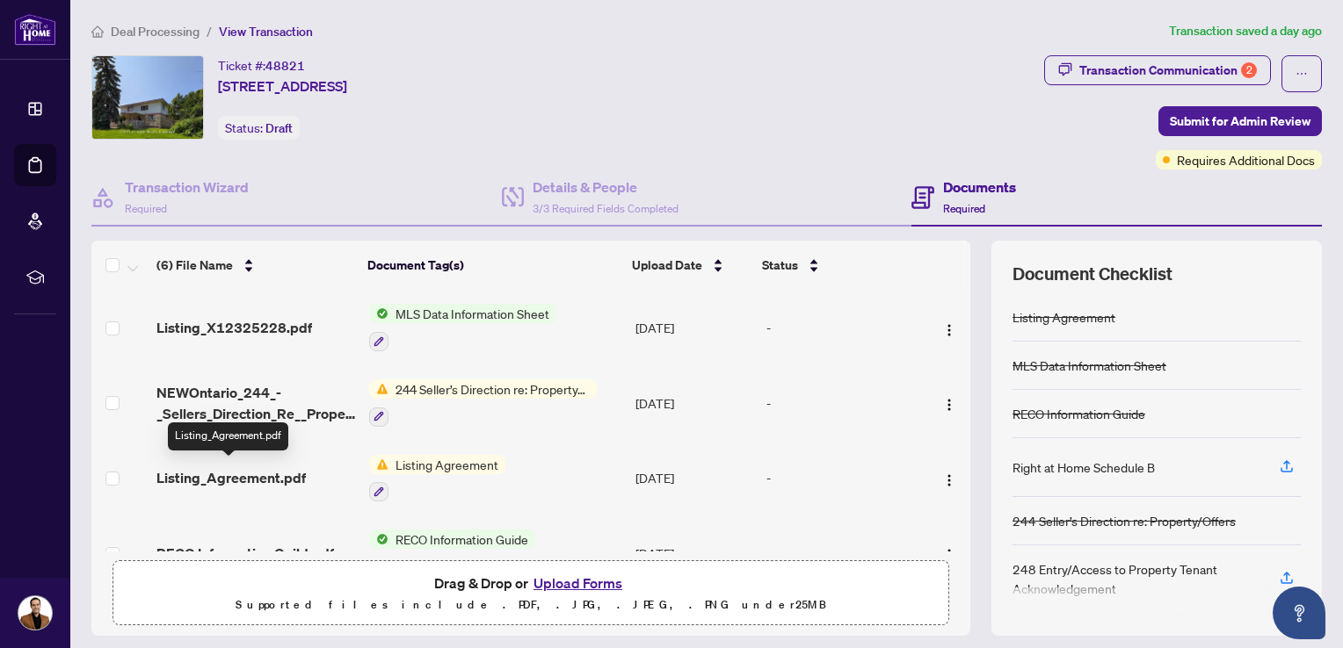
click at [205, 475] on span "Listing_Agreement.pdf" at bounding box center [230, 477] width 149 height 21
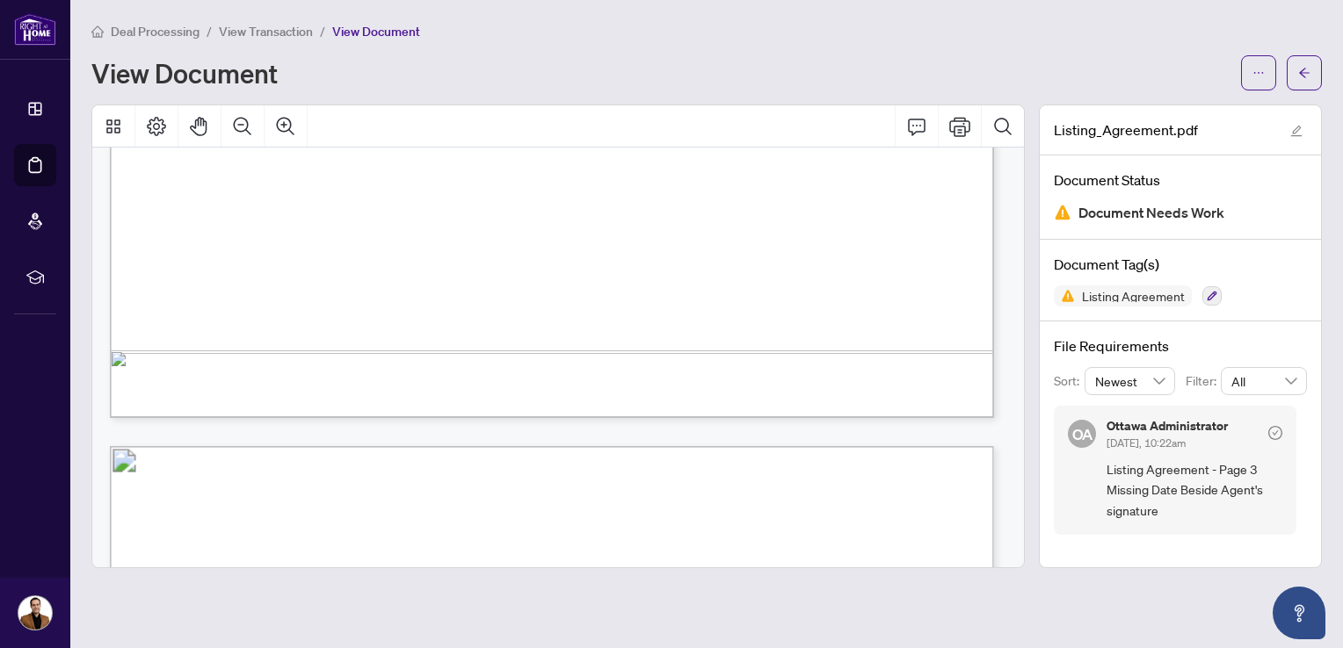
scroll to position [3515, 0]
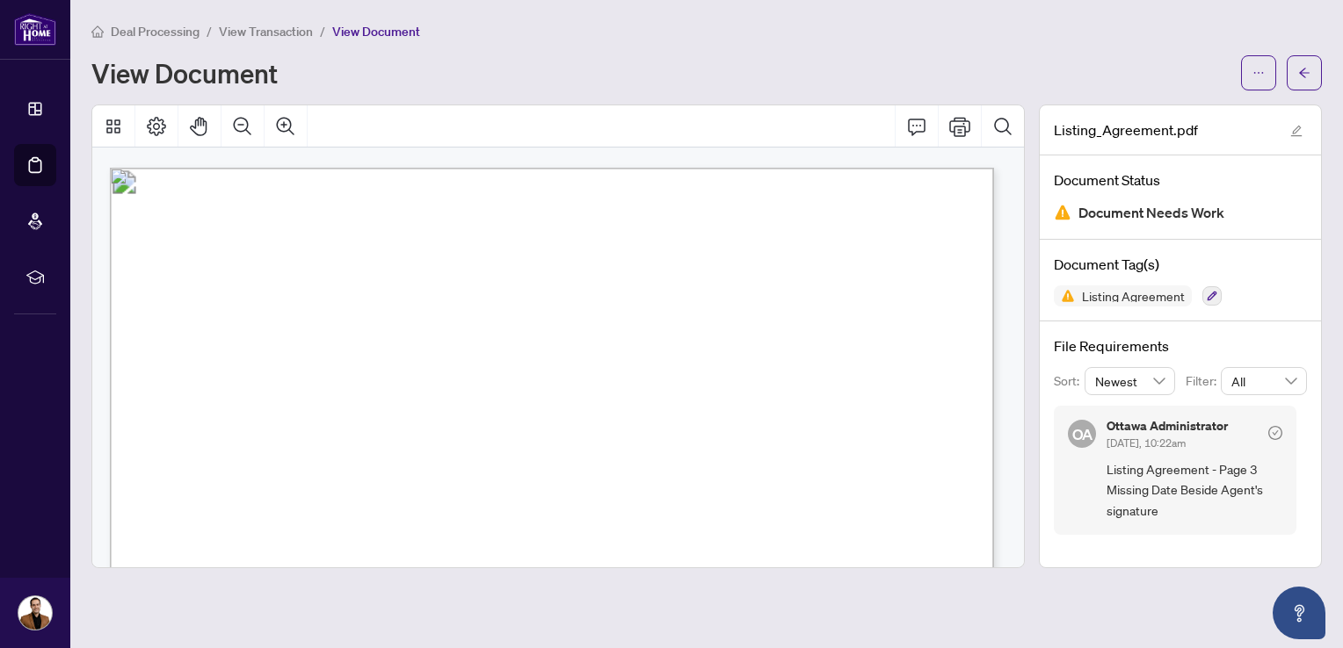
click at [283, 27] on span "View Transaction" at bounding box center [266, 32] width 94 height 16
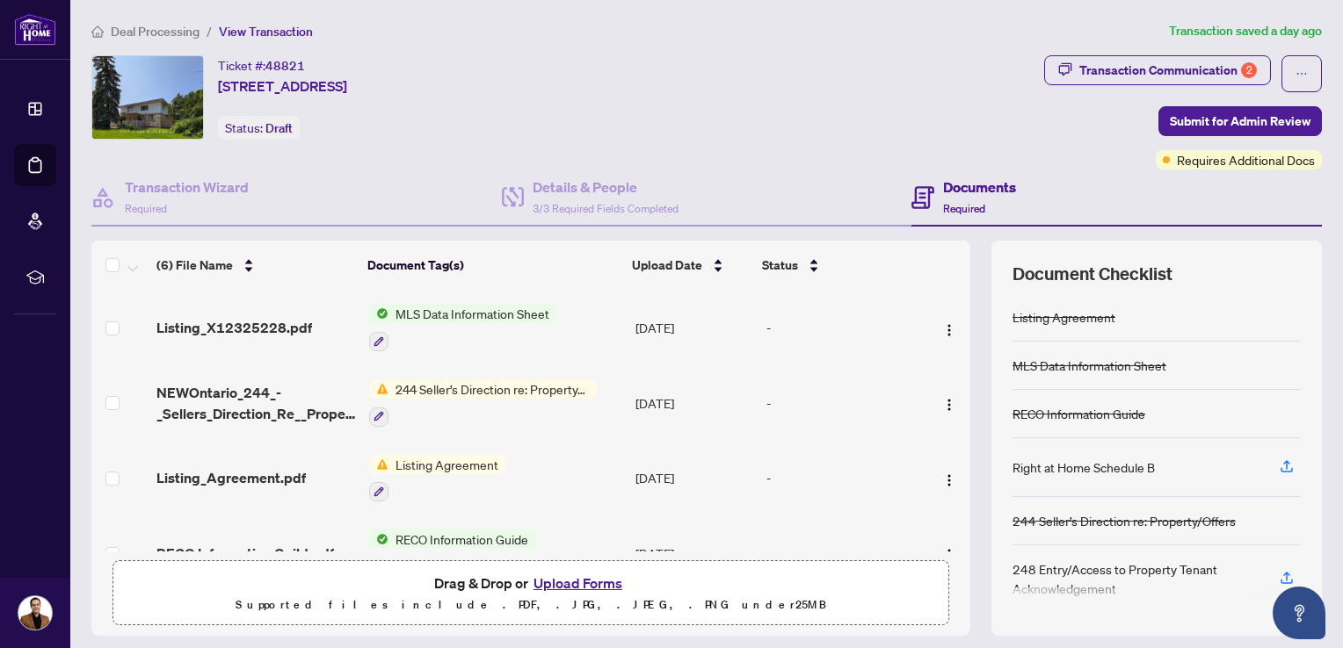
click at [214, 382] on span "NEWOntario_244_-_Sellers_Direction_Re__Property_Offers_-_Signed.pdf" at bounding box center [255, 403] width 199 height 42
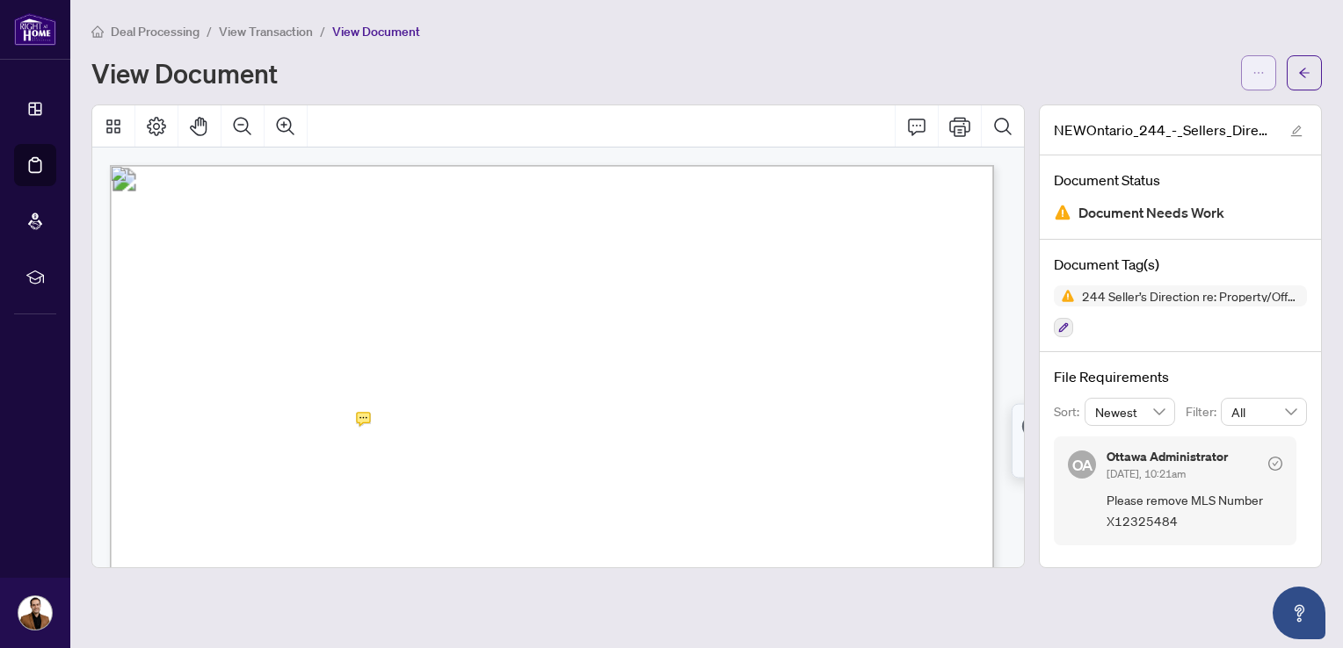
click at [1260, 76] on icon "ellipsis" at bounding box center [1258, 73] width 12 height 12
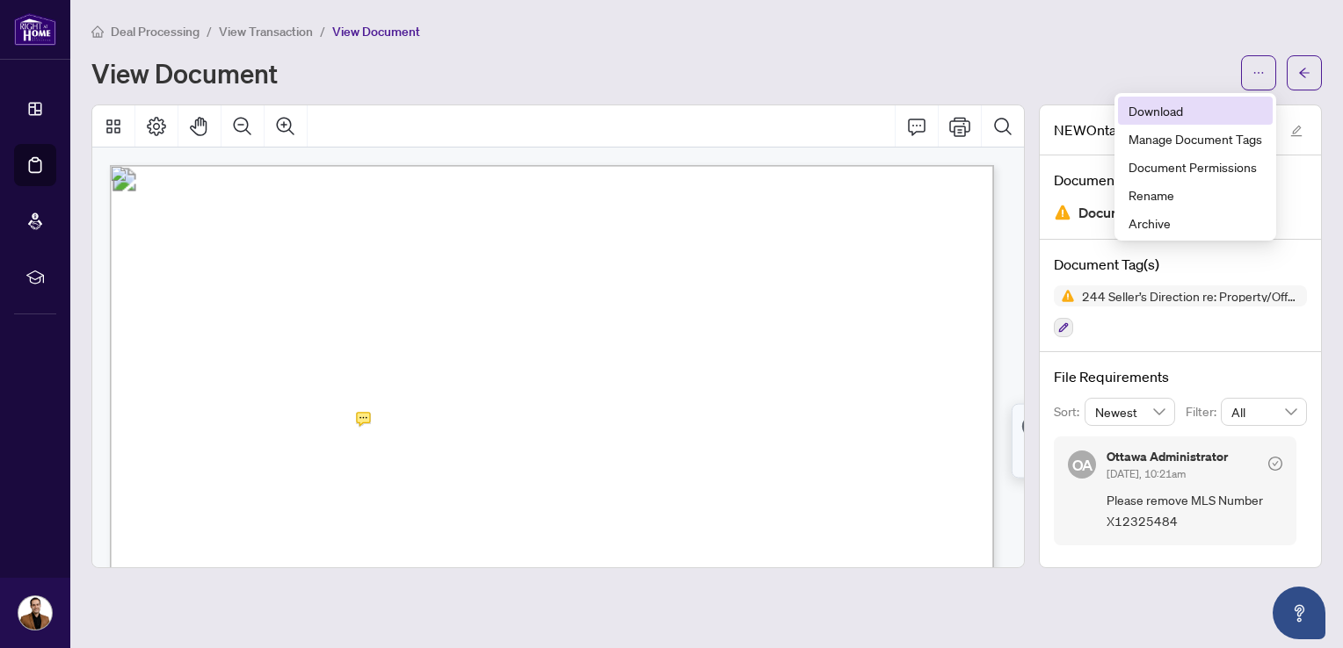
click at [1174, 117] on span "Download" at bounding box center [1195, 110] width 134 height 19
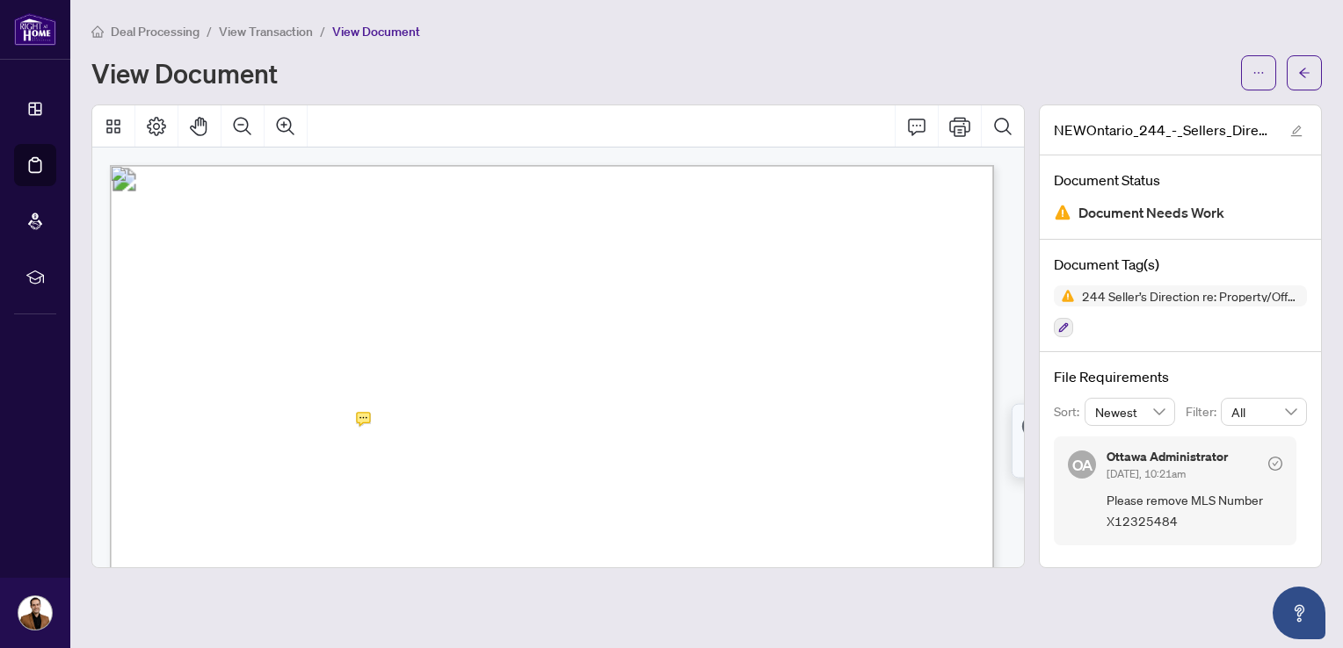
click at [297, 25] on span "View Transaction" at bounding box center [266, 32] width 94 height 16
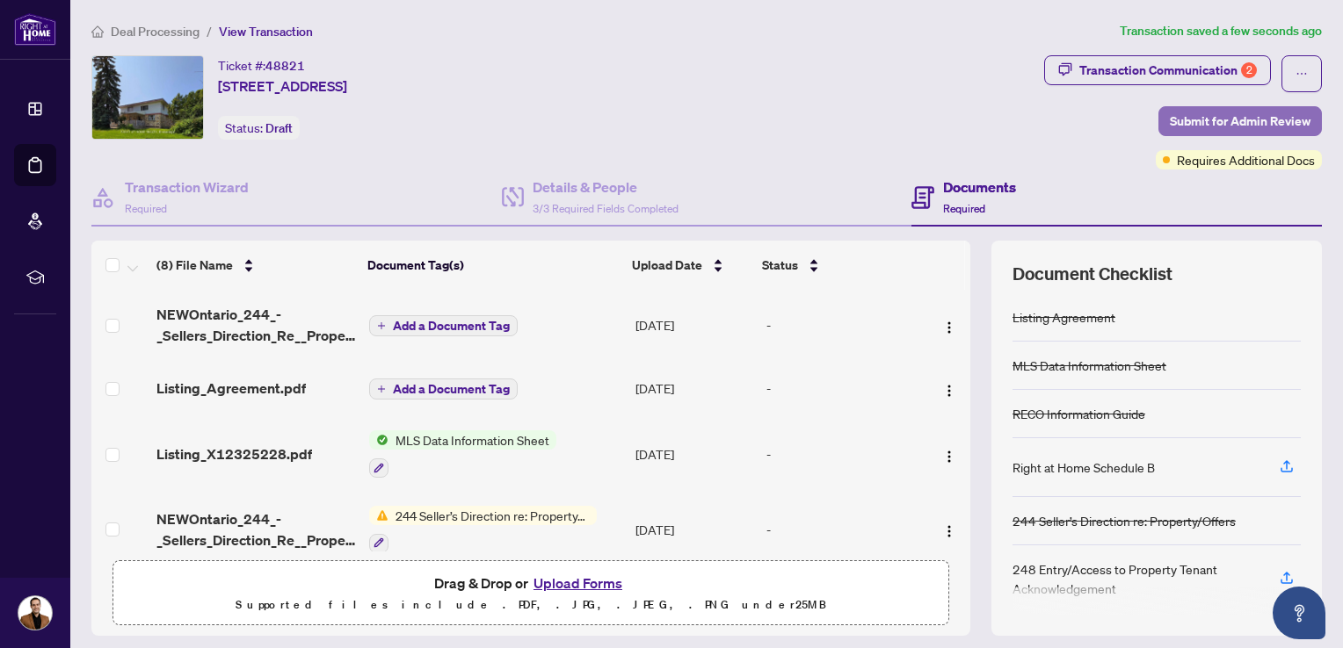
click at [1272, 119] on span "Submit for Admin Review" at bounding box center [1240, 121] width 141 height 28
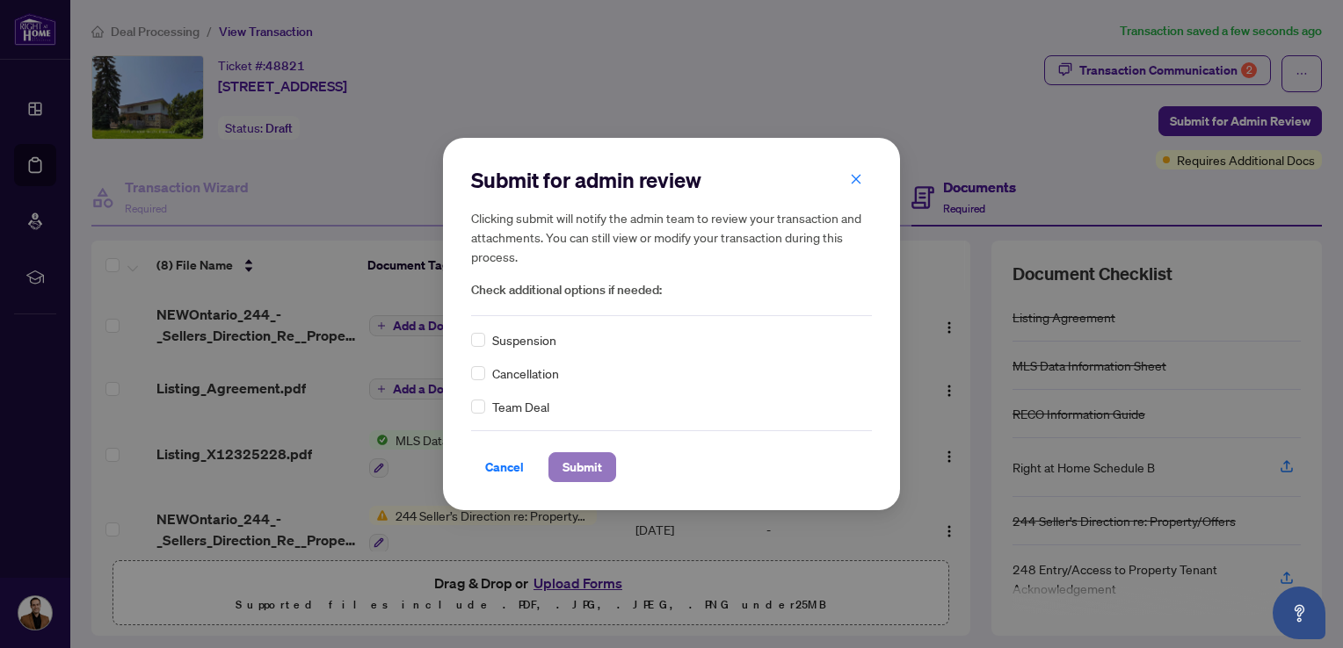
click at [590, 461] on span "Submit" at bounding box center [582, 467] width 40 height 28
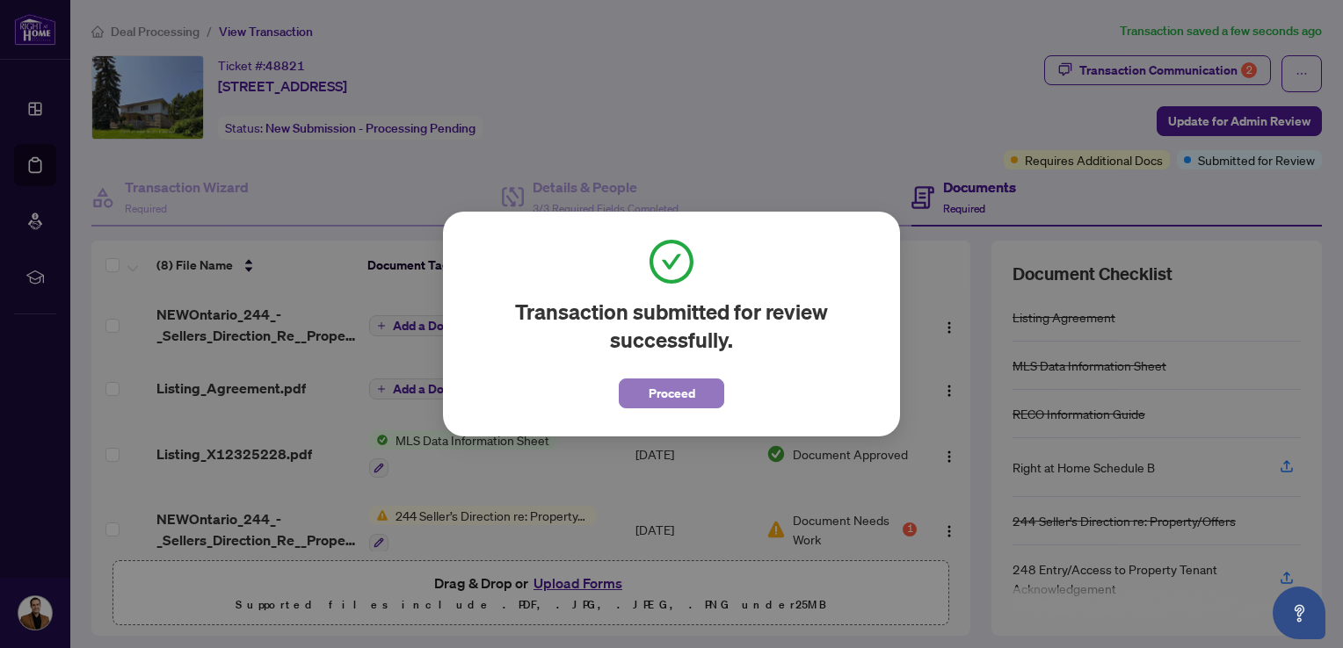
click at [692, 388] on span "Proceed" at bounding box center [671, 394] width 47 height 28
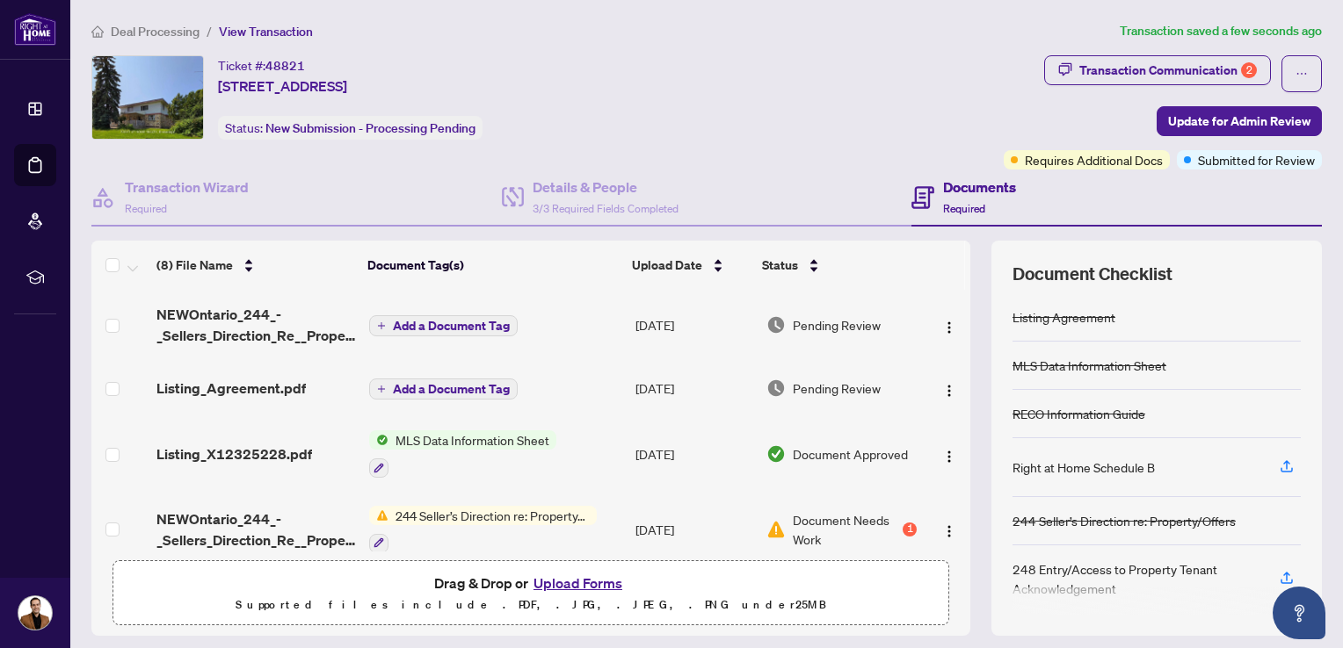
scroll to position [88, 0]
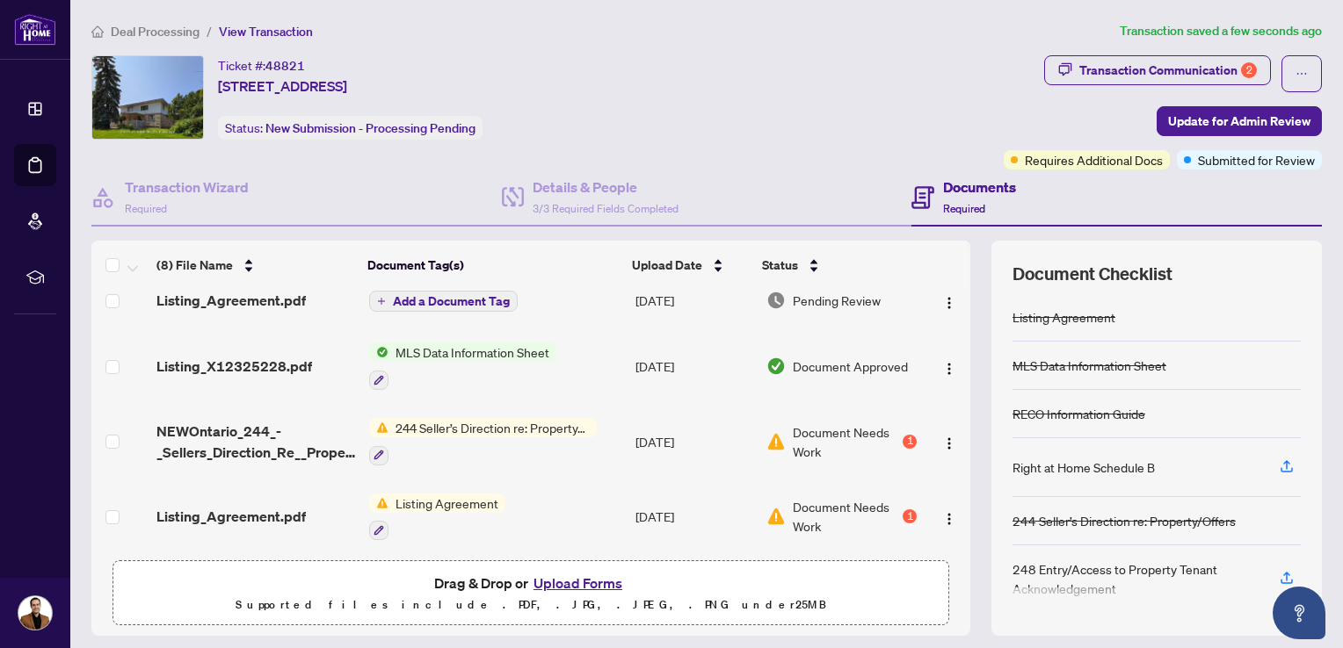
click at [255, 421] on span "NEWOntario_244_-_Sellers_Direction_Re__Property_Offers_-_Signed.pdf" at bounding box center [255, 442] width 199 height 42
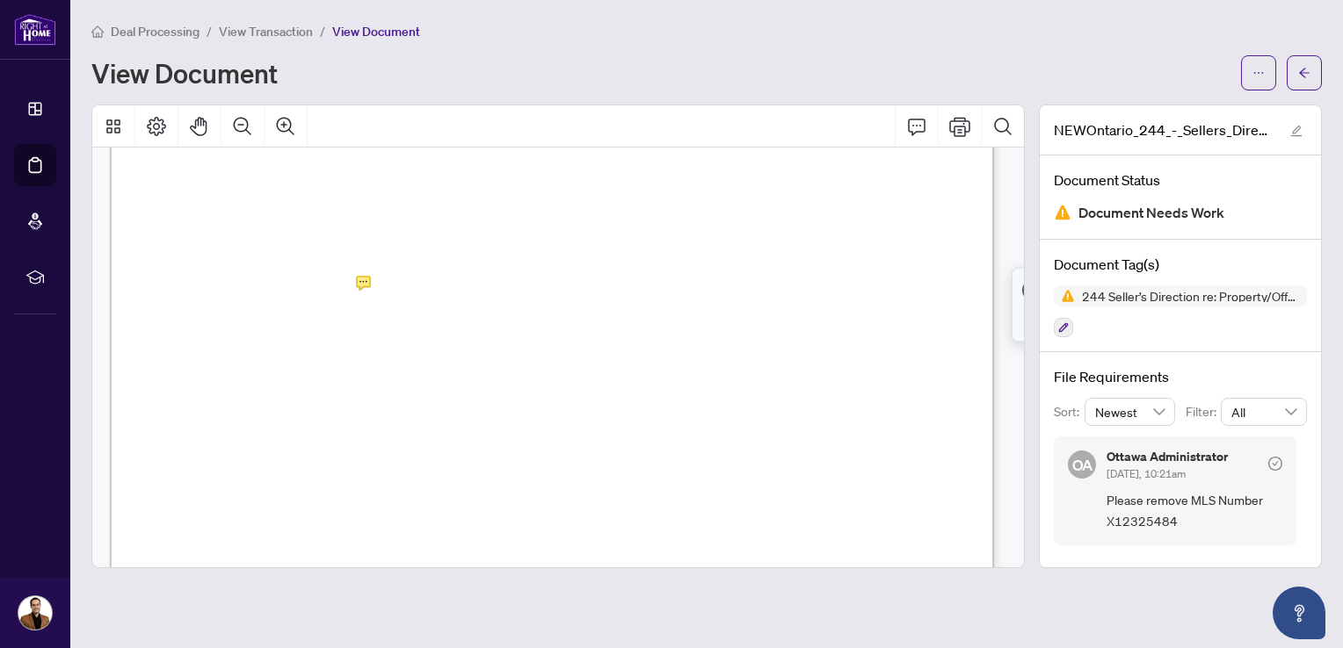
scroll to position [176, 0]
click at [1305, 78] on icon "arrow-left" at bounding box center [1304, 73] width 12 height 12
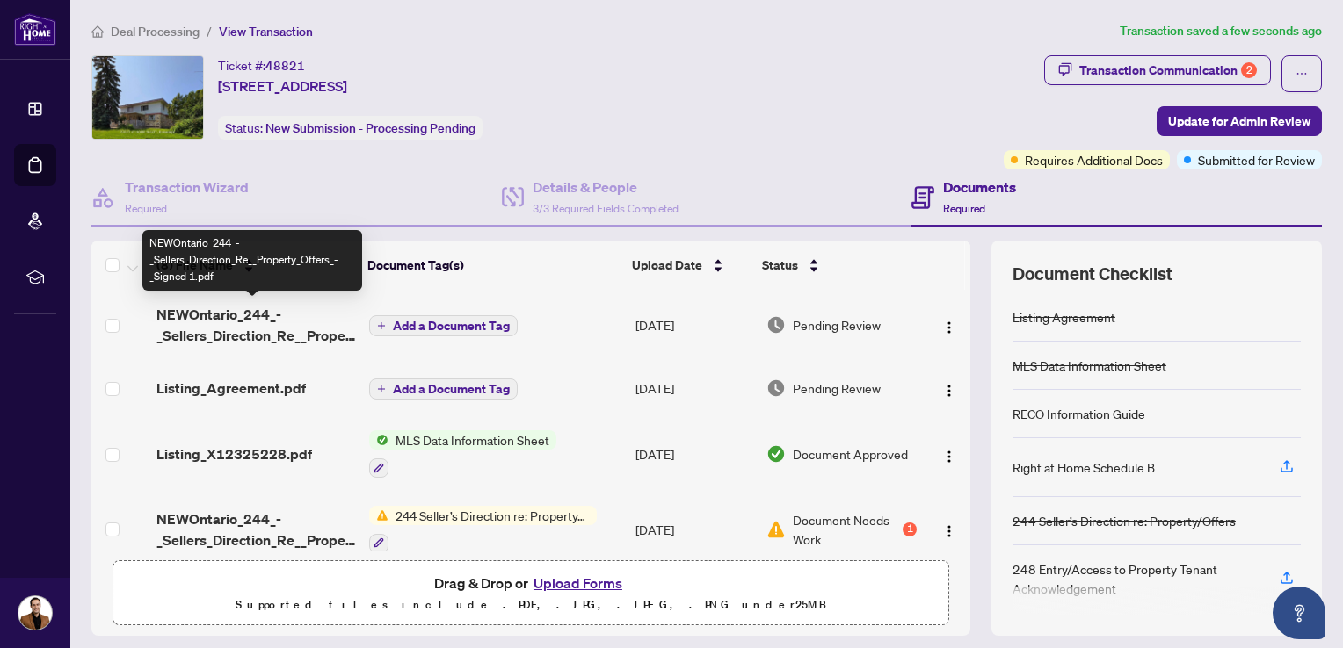
click at [224, 317] on span "NEWOntario_244_-_Sellers_Direction_Re__Property_Offers_-_Signed 1.pdf" at bounding box center [255, 325] width 199 height 42
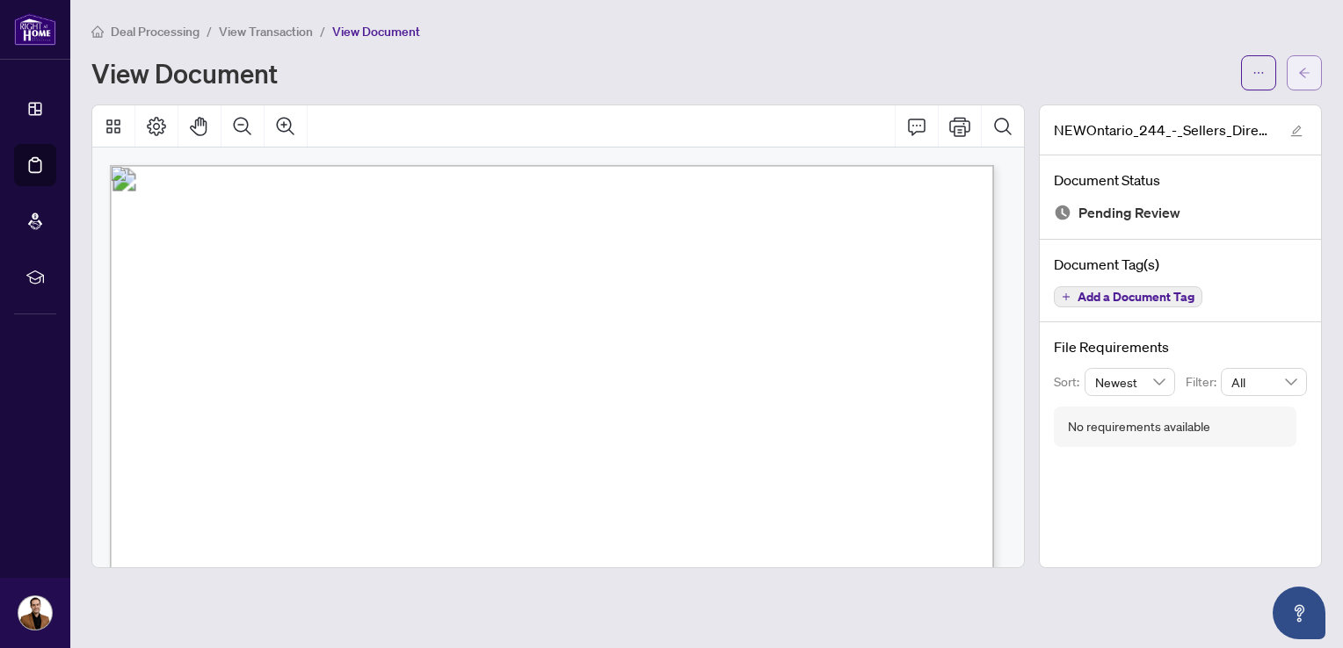
click at [1311, 76] on button "button" at bounding box center [1303, 72] width 35 height 35
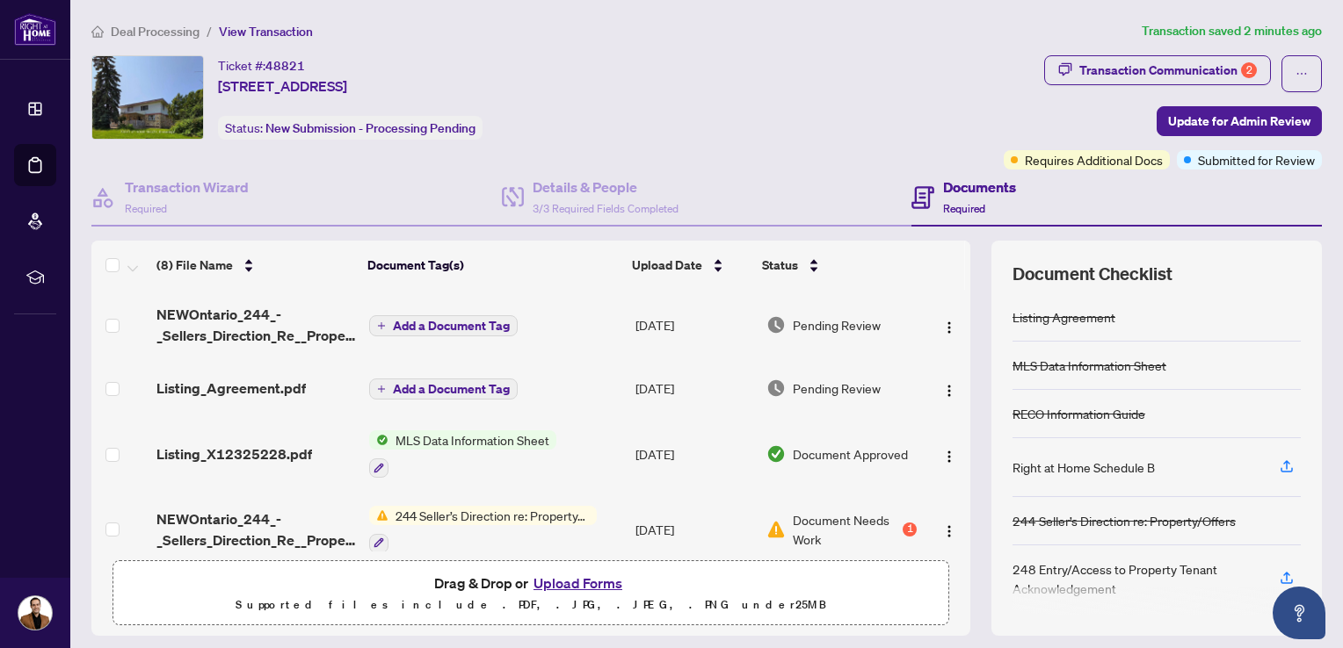
click at [163, 33] on span "Deal Processing" at bounding box center [155, 32] width 89 height 16
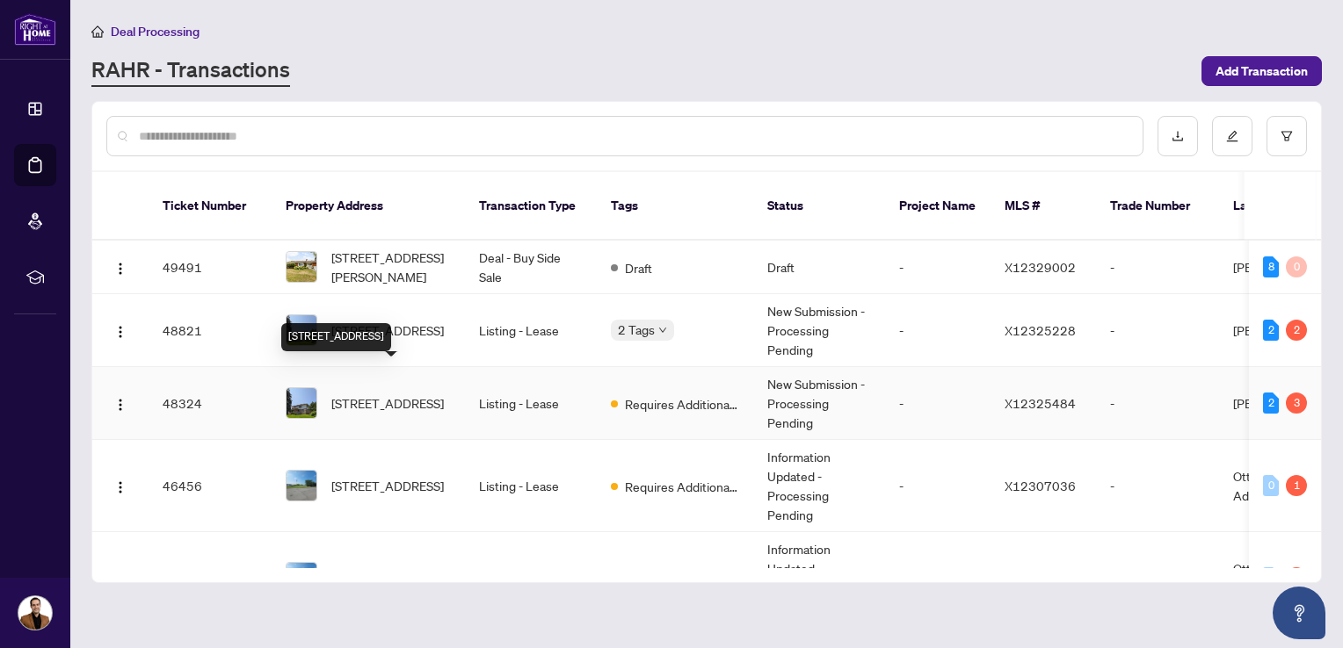
click at [373, 394] on span "[STREET_ADDRESS]" at bounding box center [387, 403] width 112 height 19
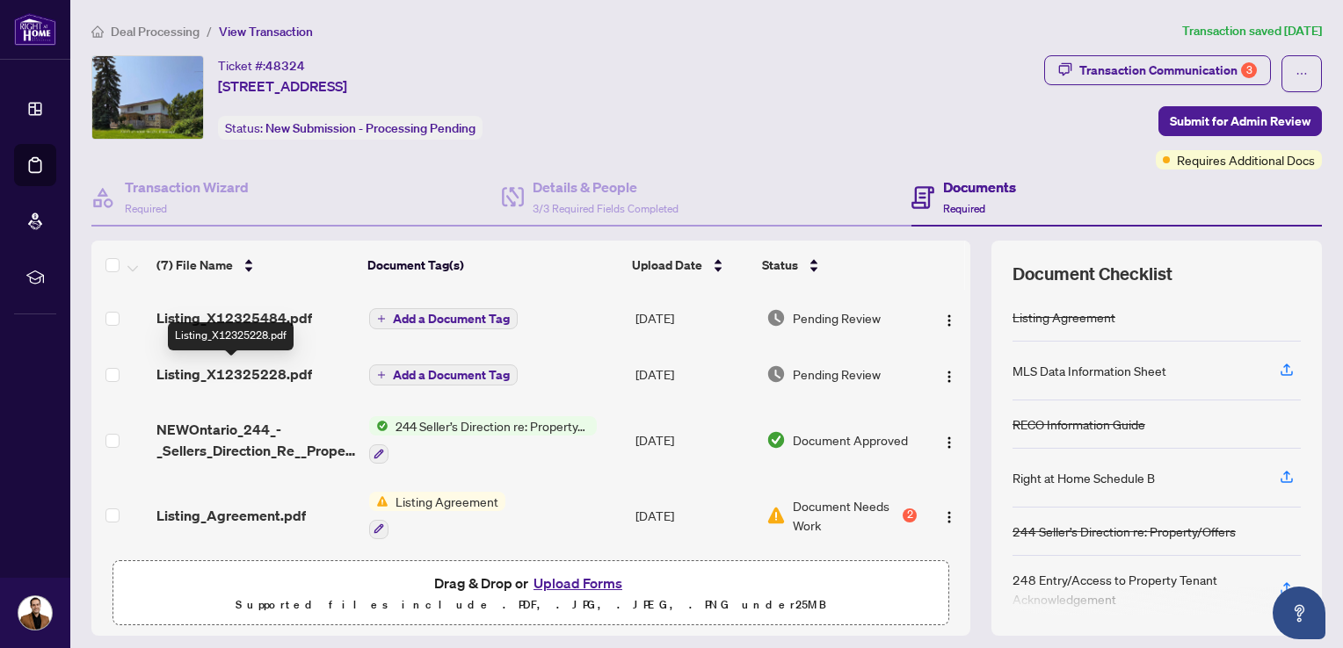
click at [257, 368] on span "Listing_X12325228.pdf" at bounding box center [234, 374] width 156 height 21
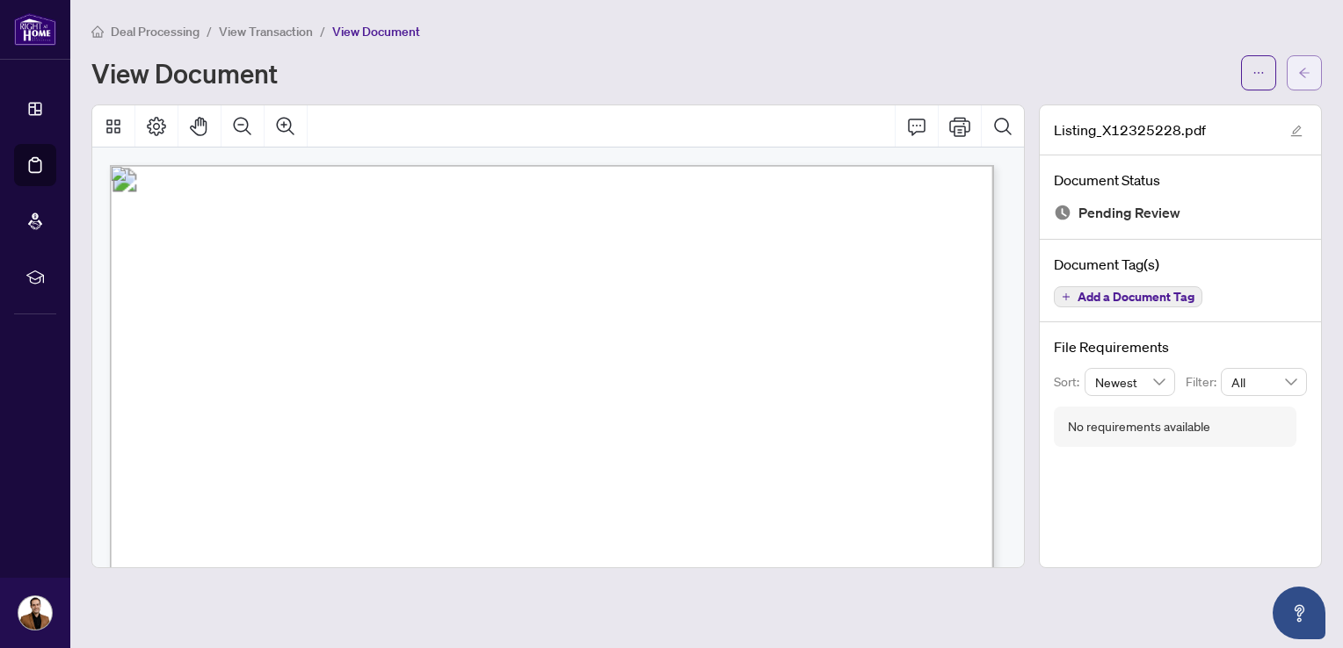
click at [1313, 76] on button "button" at bounding box center [1303, 72] width 35 height 35
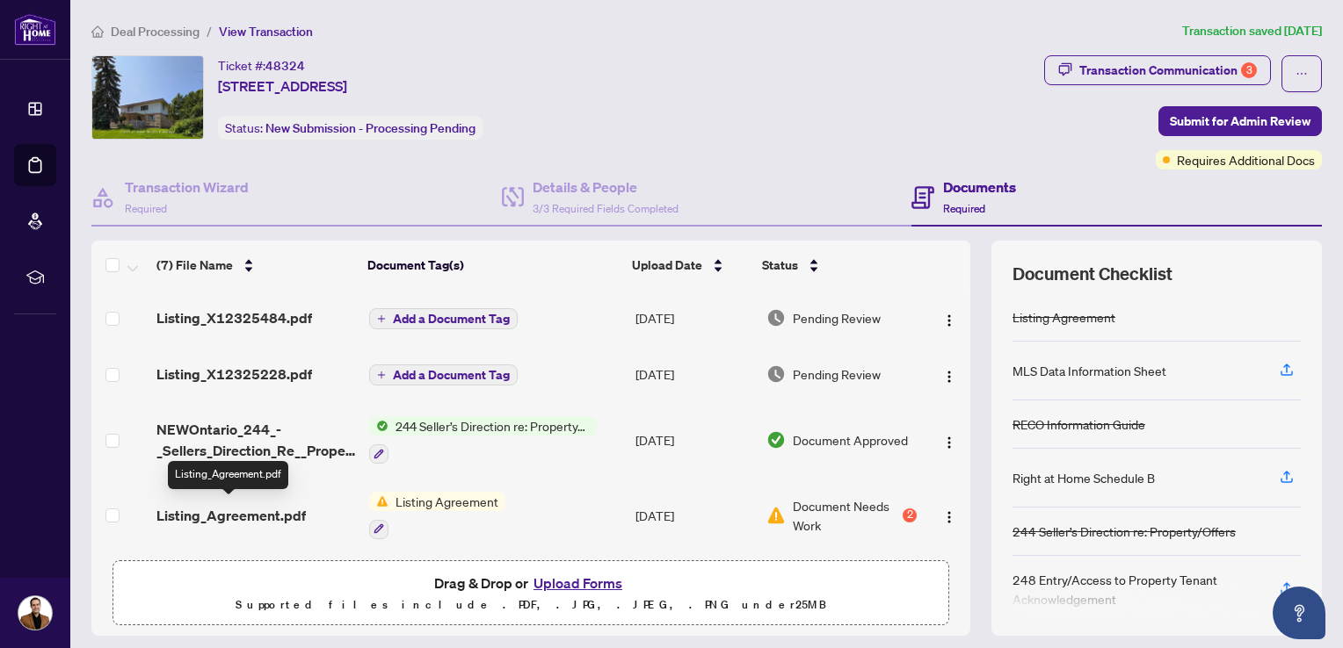
click at [214, 508] on span "Listing_Agreement.pdf" at bounding box center [230, 515] width 149 height 21
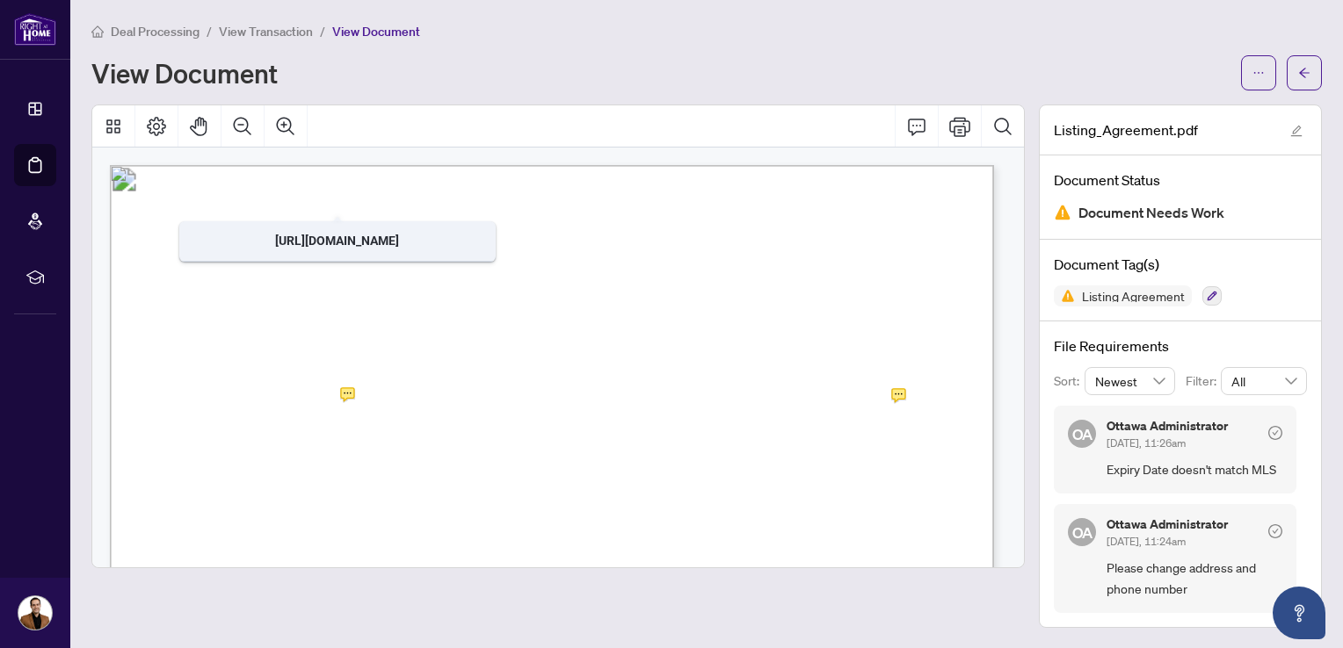
click at [149, 29] on span "Deal Processing" at bounding box center [155, 32] width 89 height 16
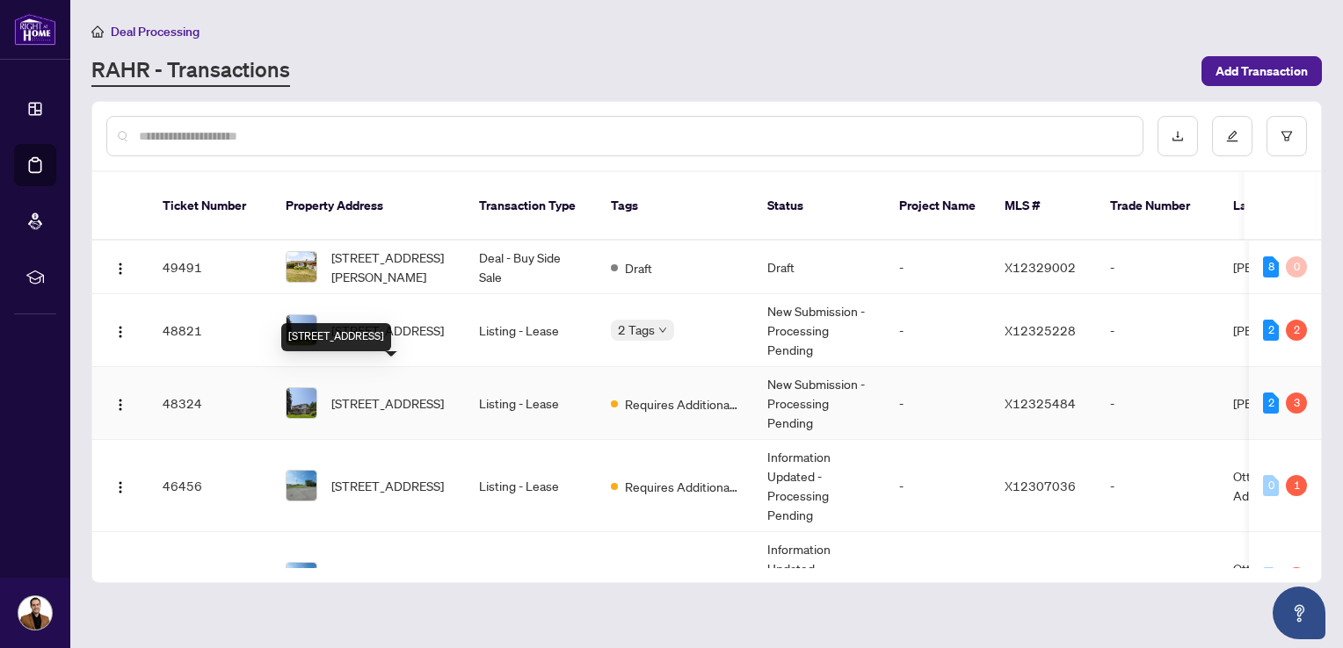
click at [399, 394] on span "[STREET_ADDRESS]" at bounding box center [387, 403] width 112 height 19
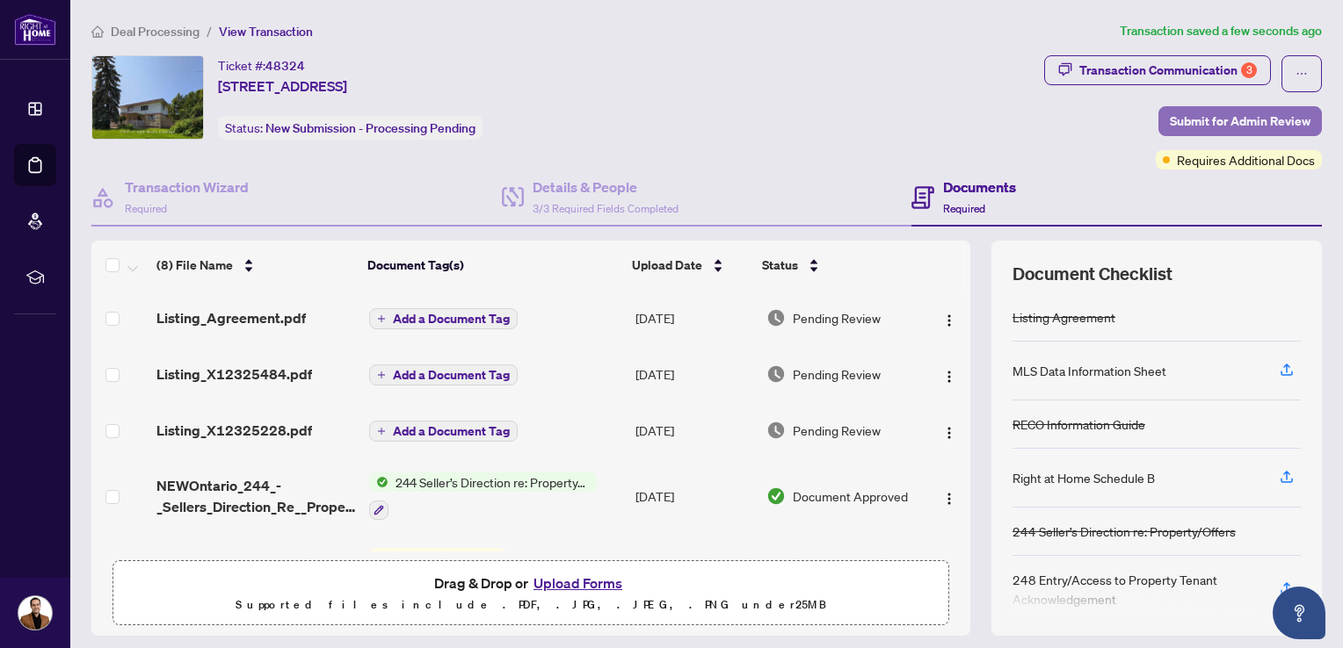
click at [1158, 114] on button "Submit for Admin Review" at bounding box center [1239, 121] width 163 height 30
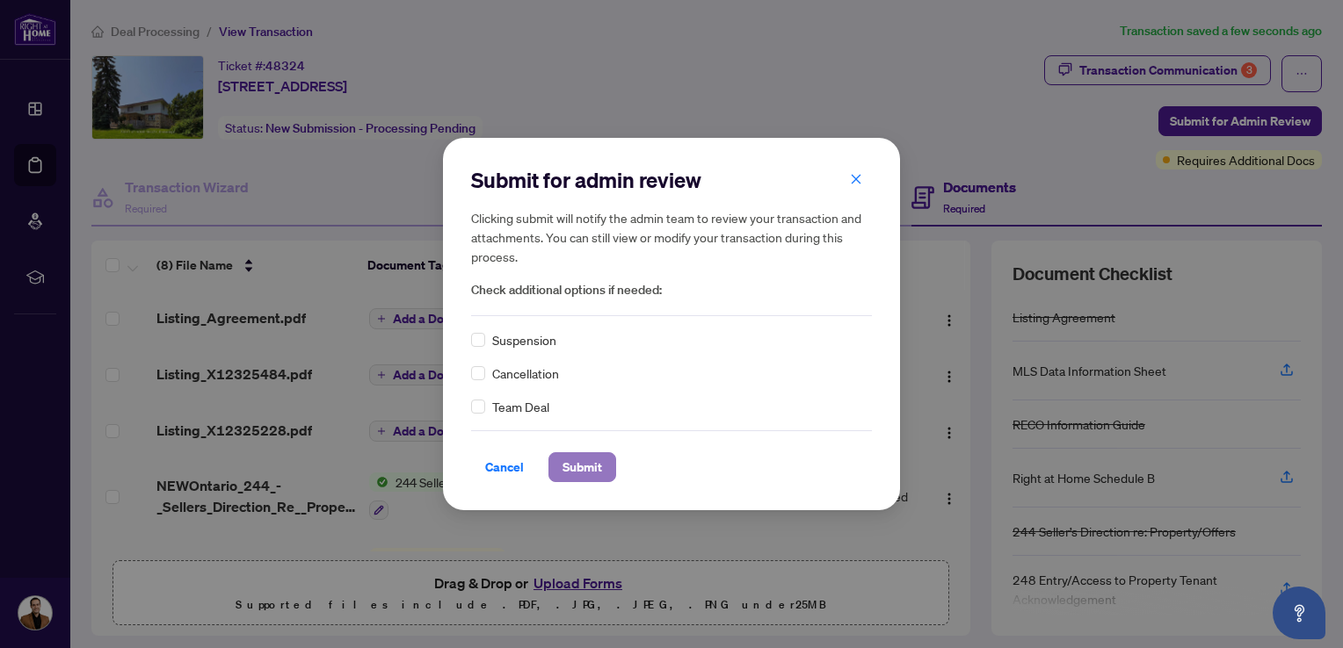
click at [589, 477] on span "Submit" at bounding box center [582, 467] width 40 height 28
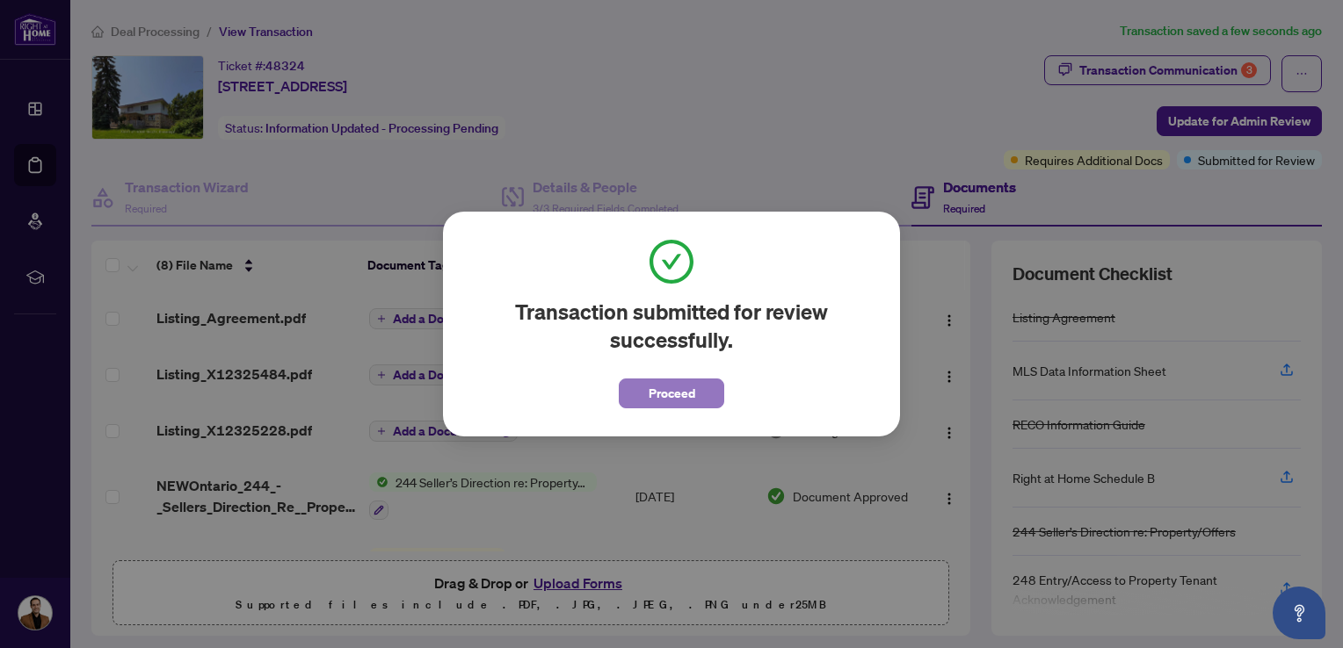
click at [703, 382] on button "Proceed" at bounding box center [671, 394] width 105 height 30
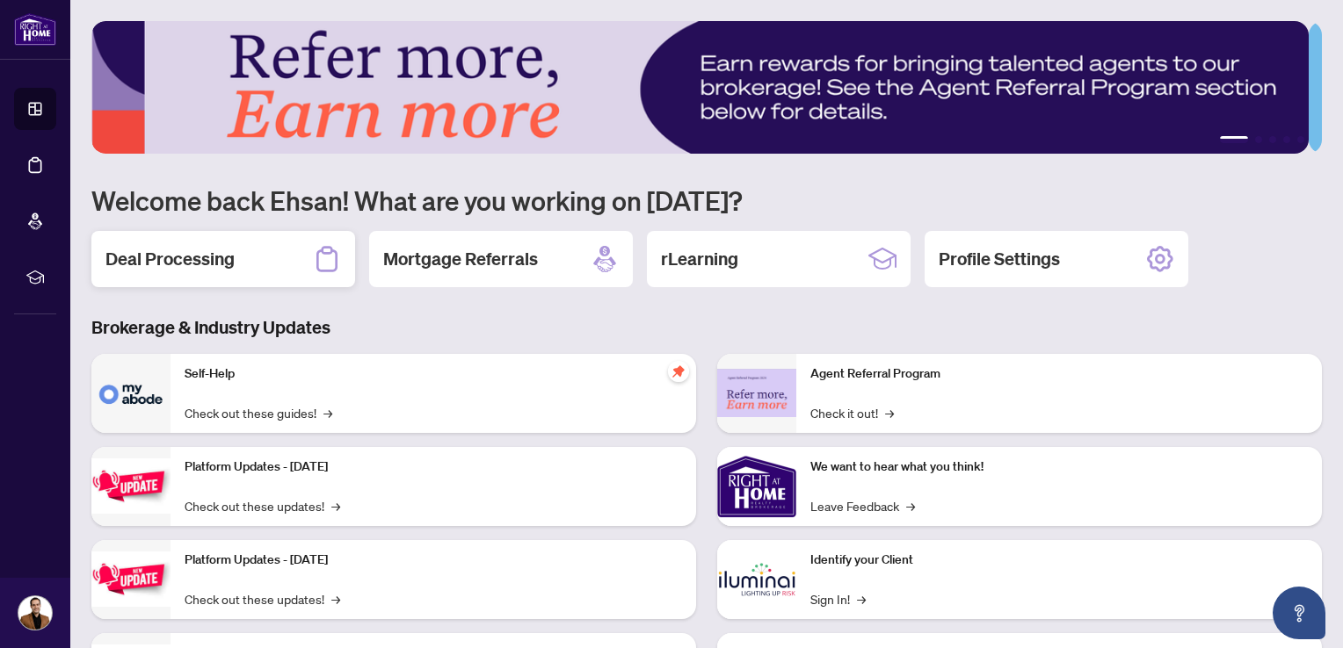
drag, startPoint x: 253, startPoint y: 246, endPoint x: 264, endPoint y: 279, distance: 34.2
click at [253, 246] on div "Deal Processing" at bounding box center [223, 259] width 264 height 56
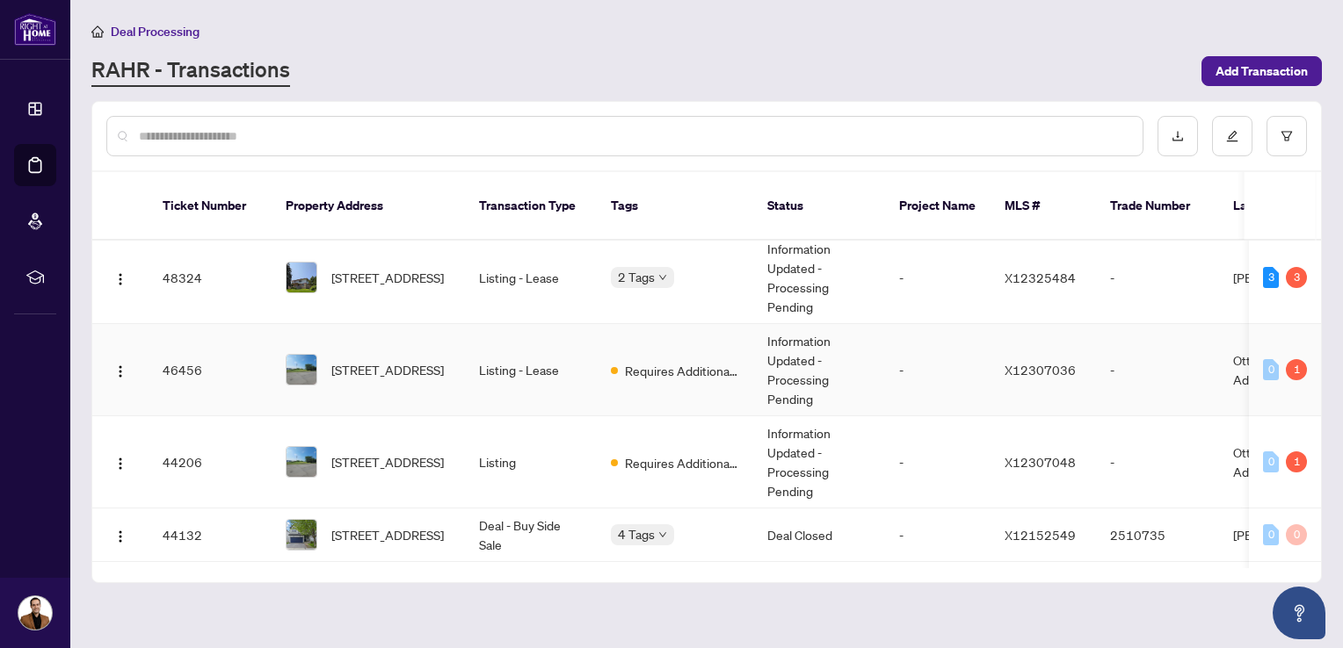
scroll to position [176, 0]
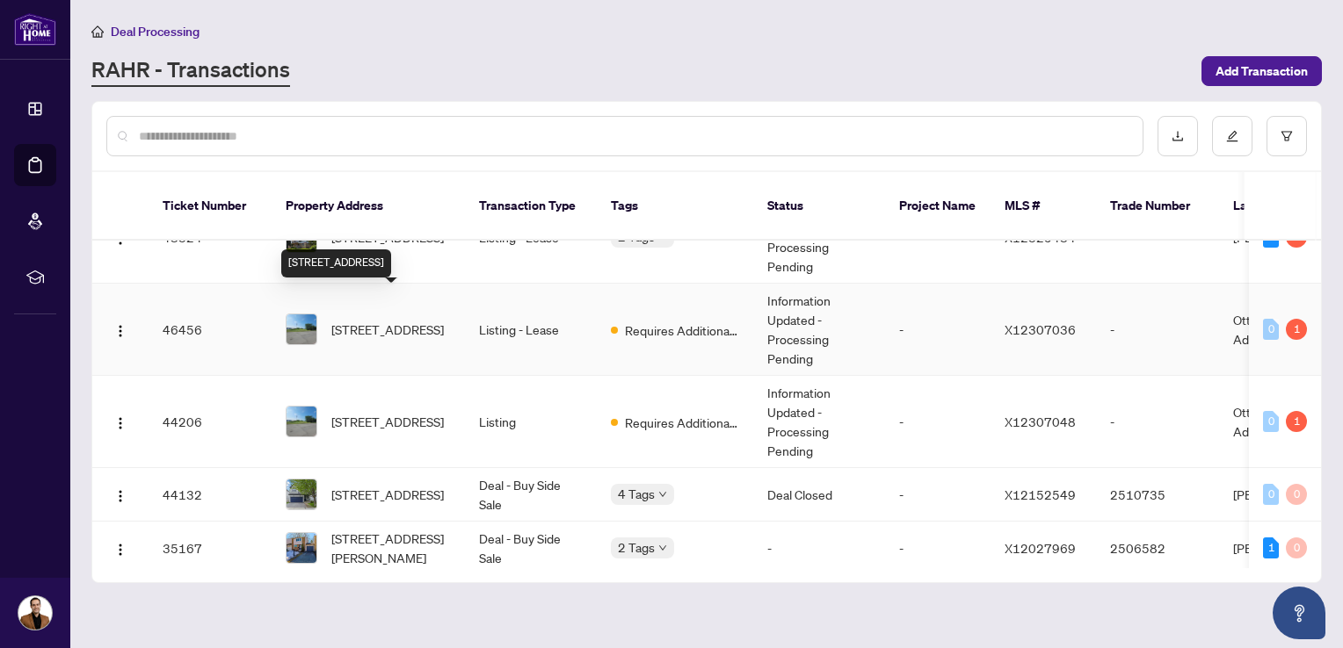
click at [366, 320] on span "[STREET_ADDRESS]" at bounding box center [387, 329] width 112 height 19
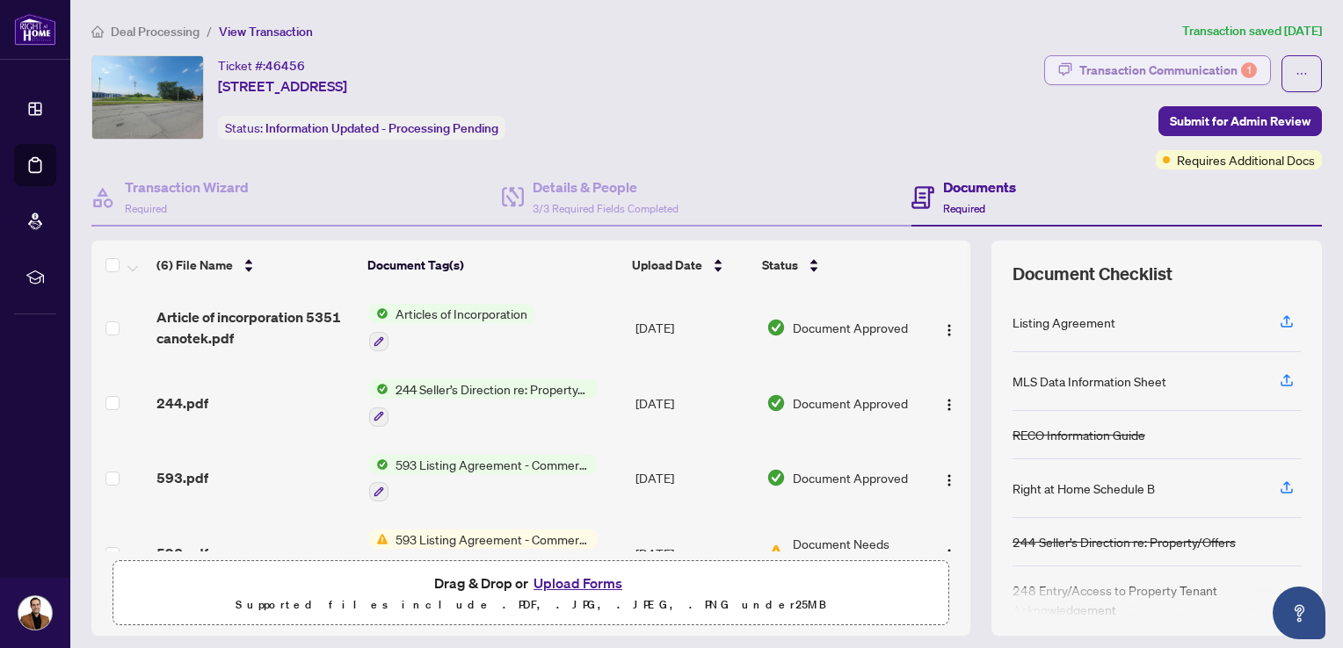
click at [1171, 63] on div "Transaction Communication 1" at bounding box center [1168, 70] width 178 height 28
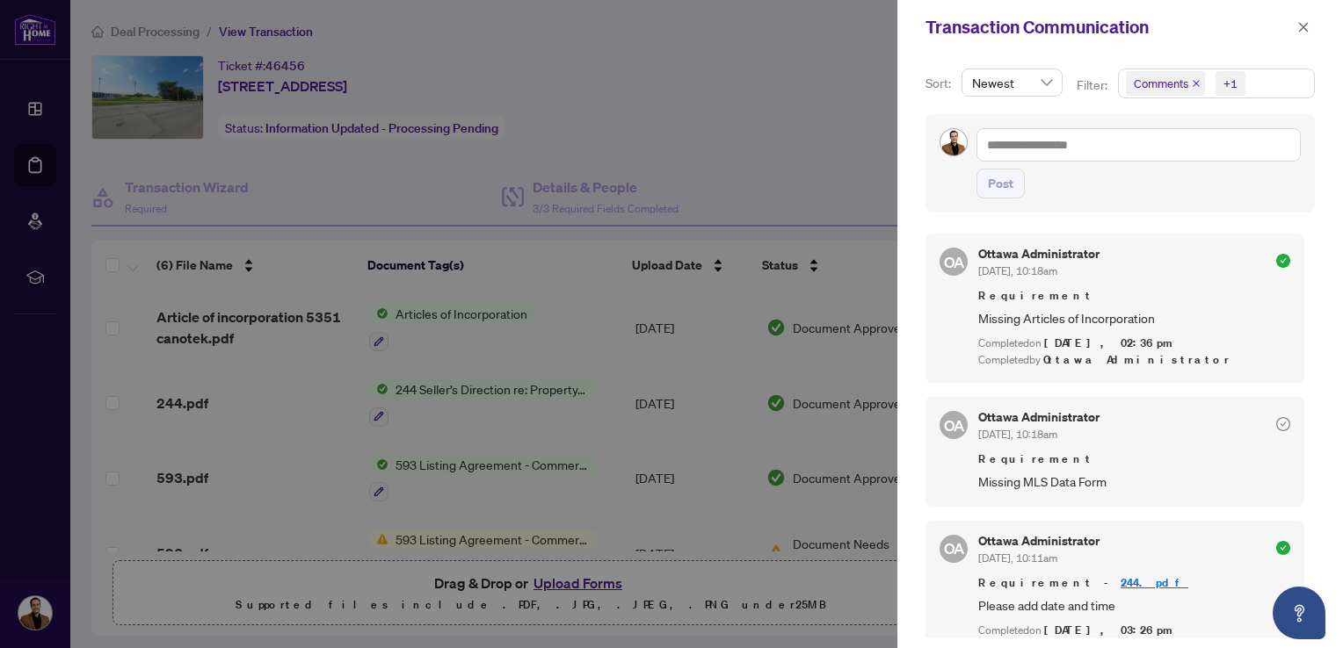
click at [1193, 80] on icon "close" at bounding box center [1196, 83] width 9 height 9
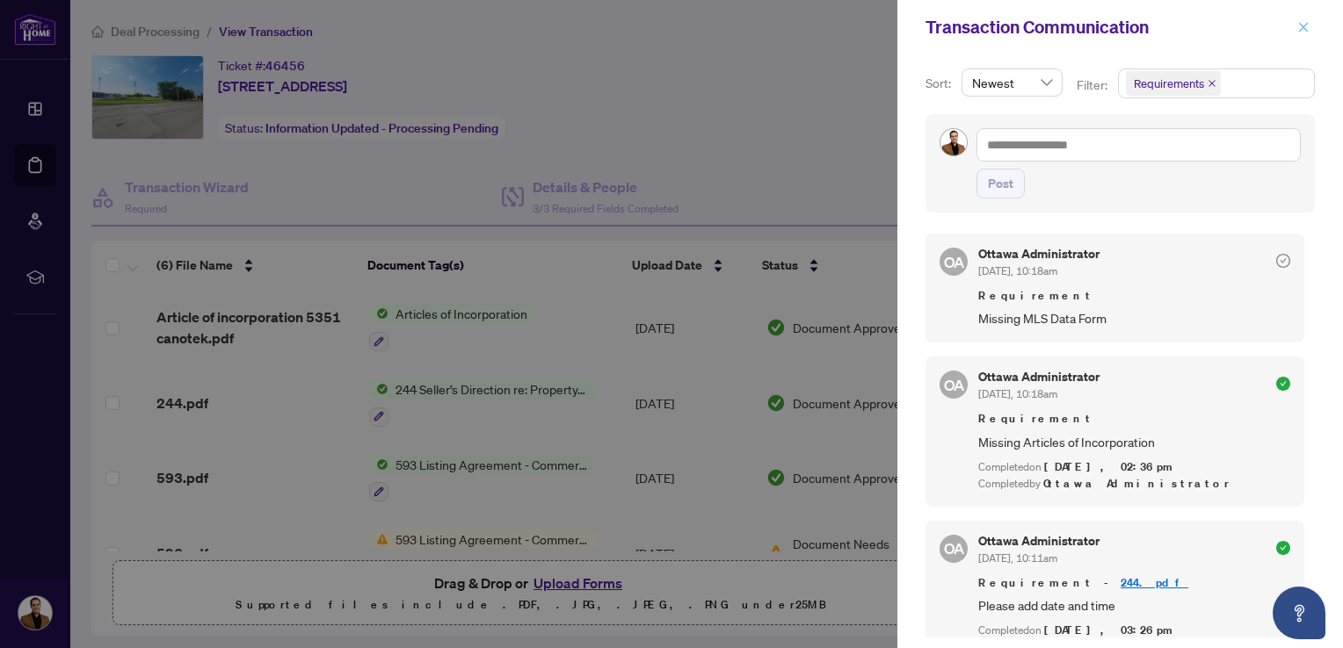
click at [1300, 27] on icon "close" at bounding box center [1303, 27] width 12 height 12
